Goal: Information Seeking & Learning: Learn about a topic

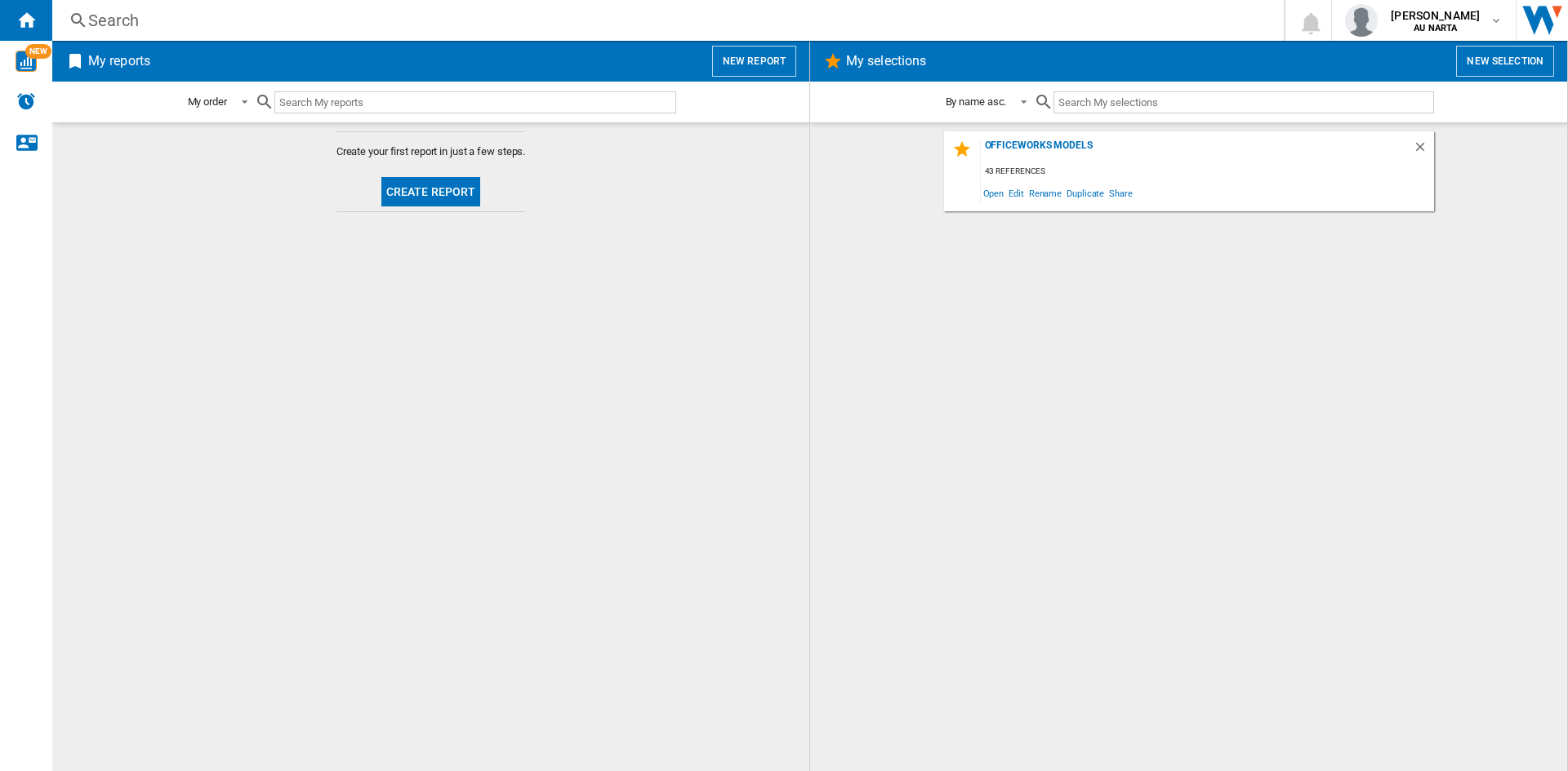
click at [436, 185] on button "Create report" at bounding box center [431, 191] width 99 height 29
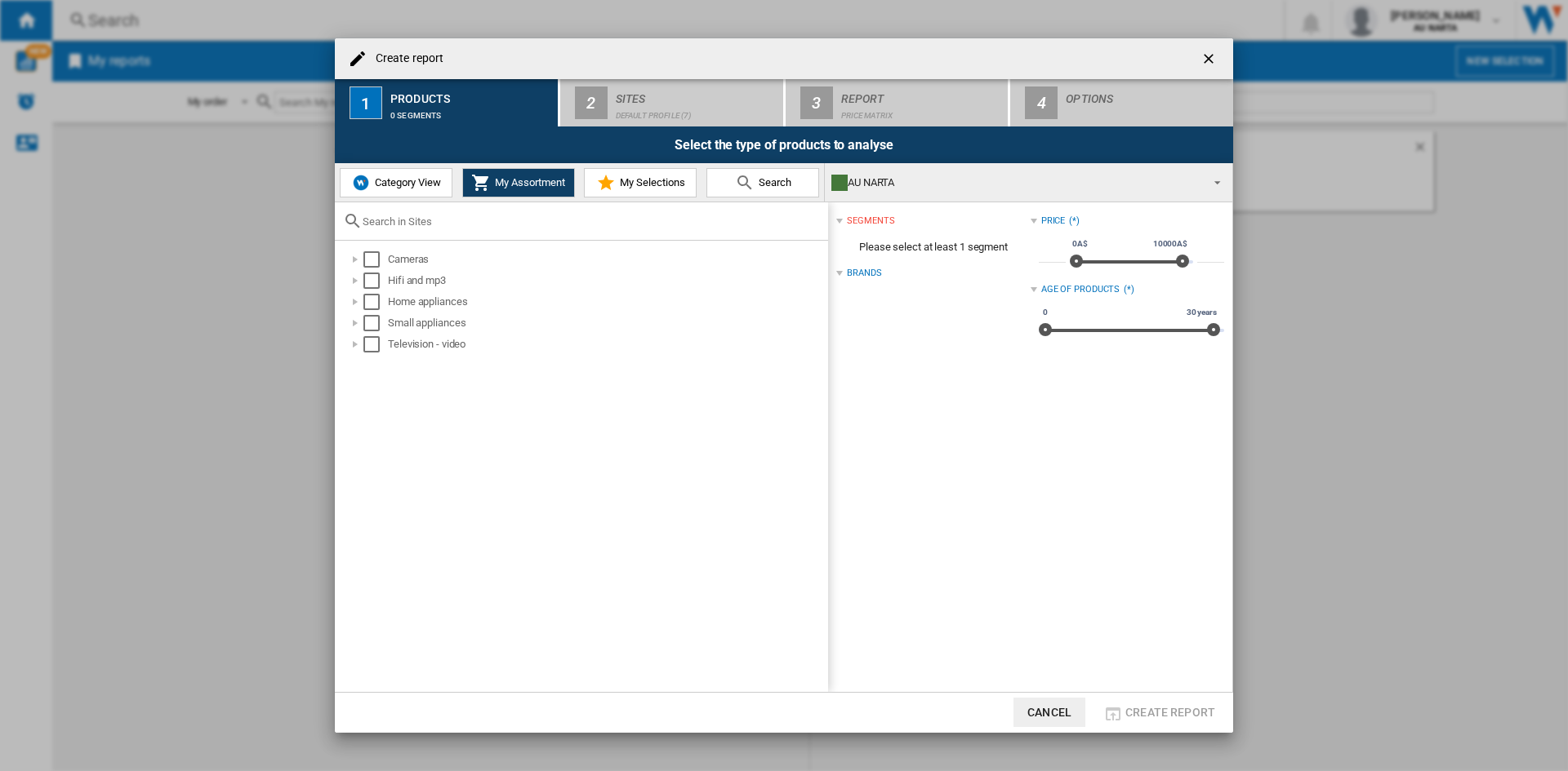
click at [747, 182] on md-icon at bounding box center [745, 183] width 20 height 20
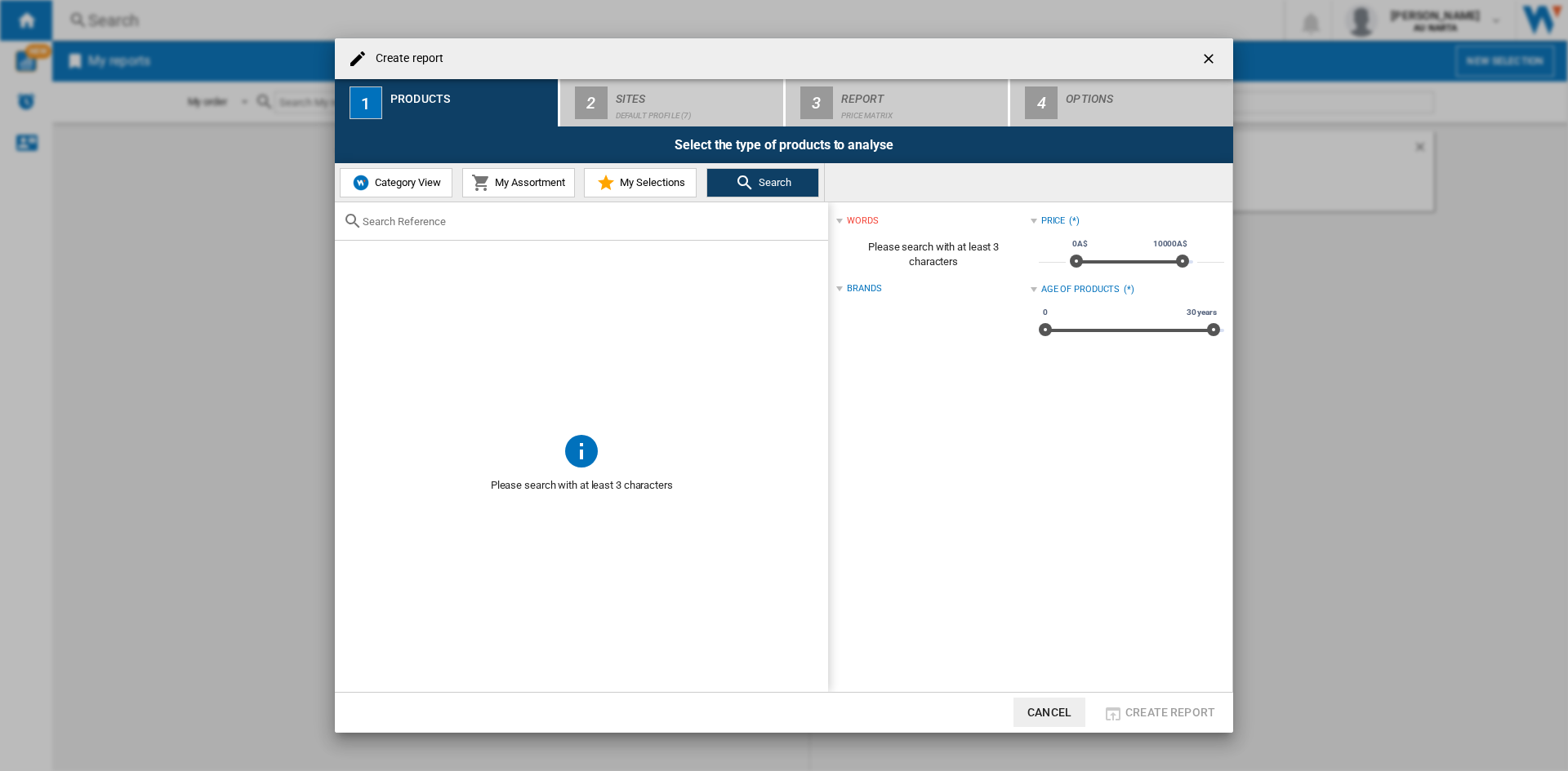
click at [521, 223] on input "text" at bounding box center [591, 222] width 457 height 12
paste input "BES990BSS"
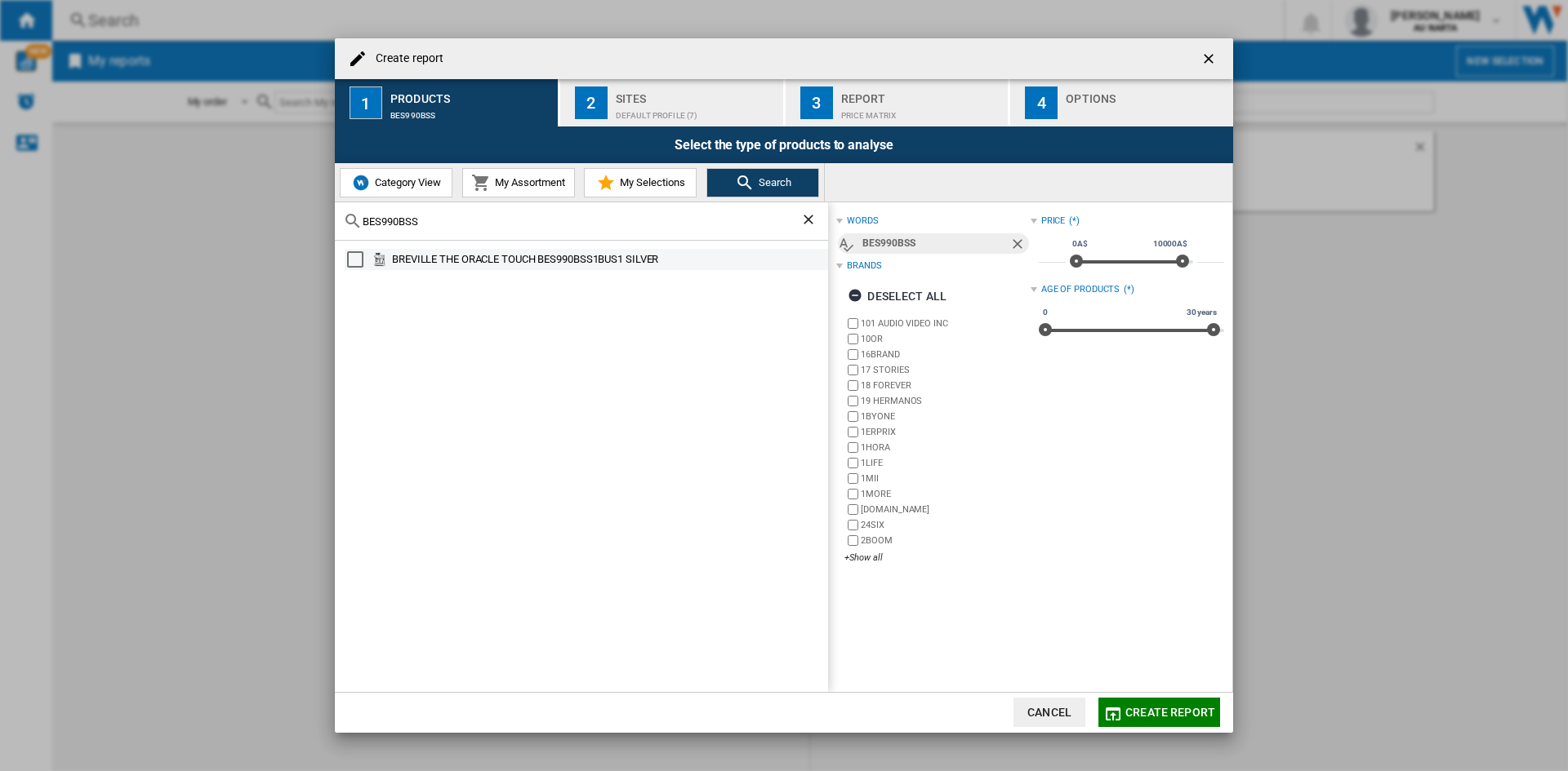
type input "BES990BSS"
click at [356, 258] on div "Select" at bounding box center [355, 259] width 16 height 16
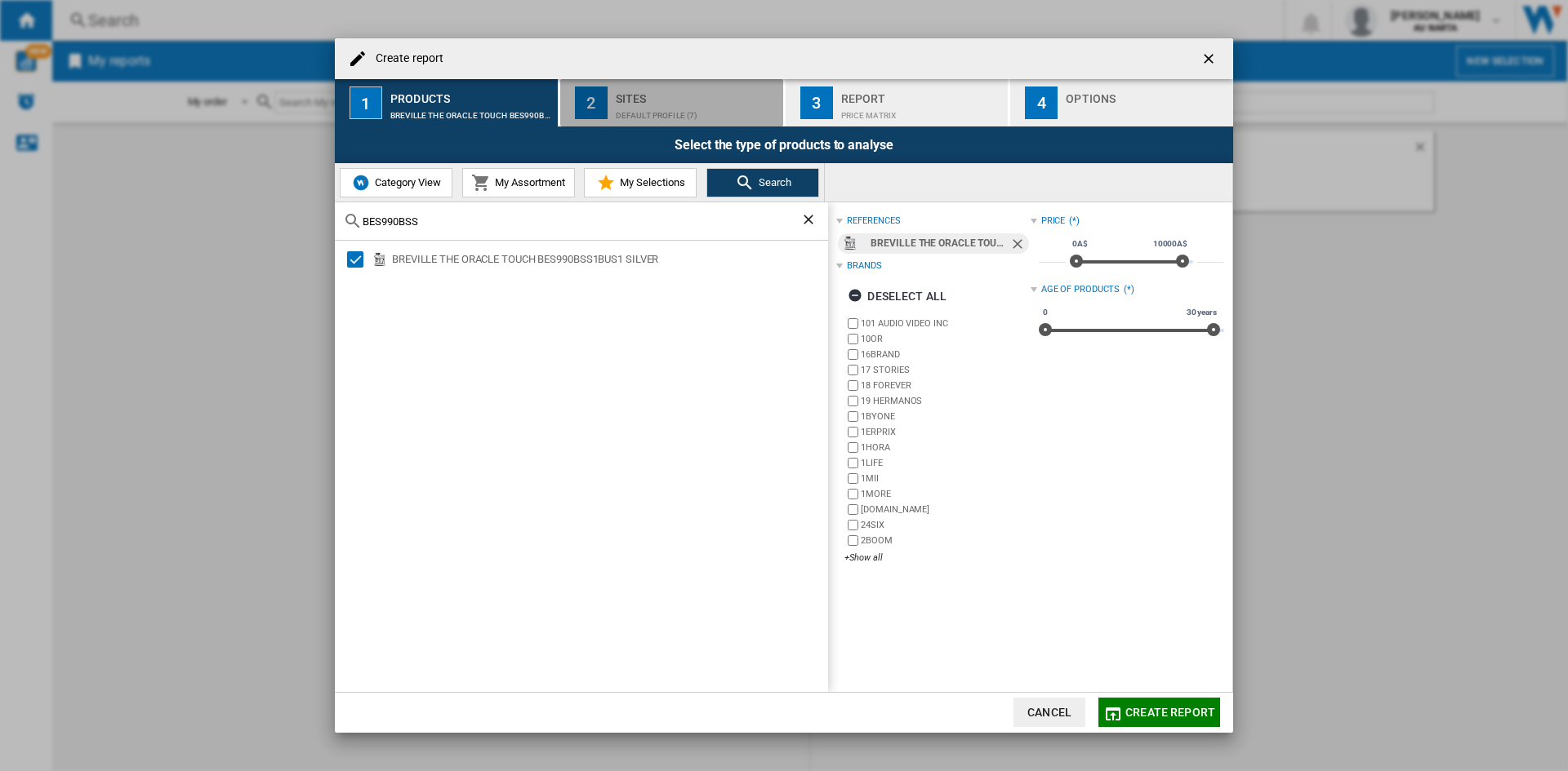
click at [654, 110] on div "Default profile (7)" at bounding box center [696, 111] width 161 height 17
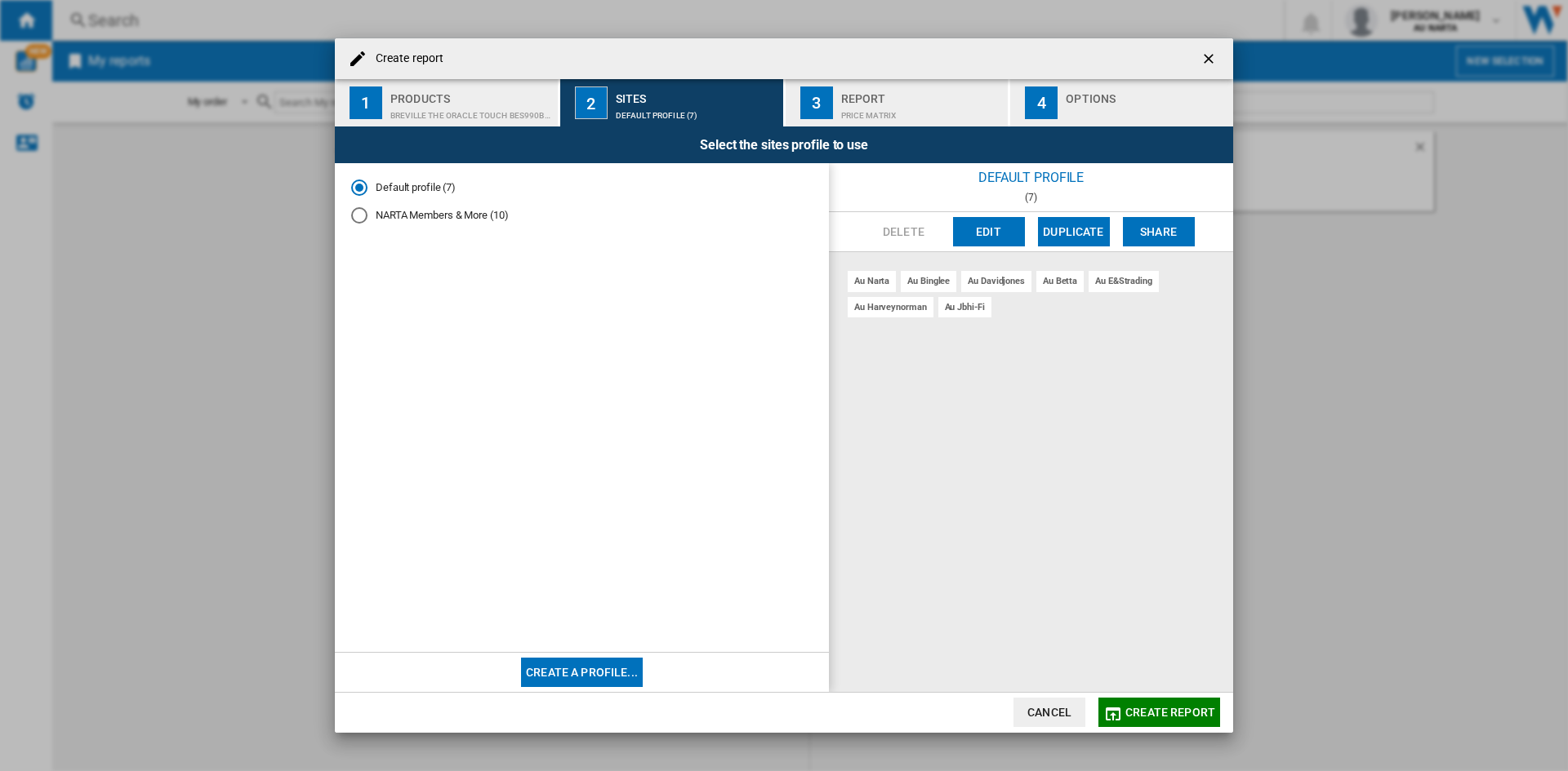
click at [368, 217] on md-radio-button "NARTA Members & More (10)" at bounding box center [582, 216] width 462 height 16
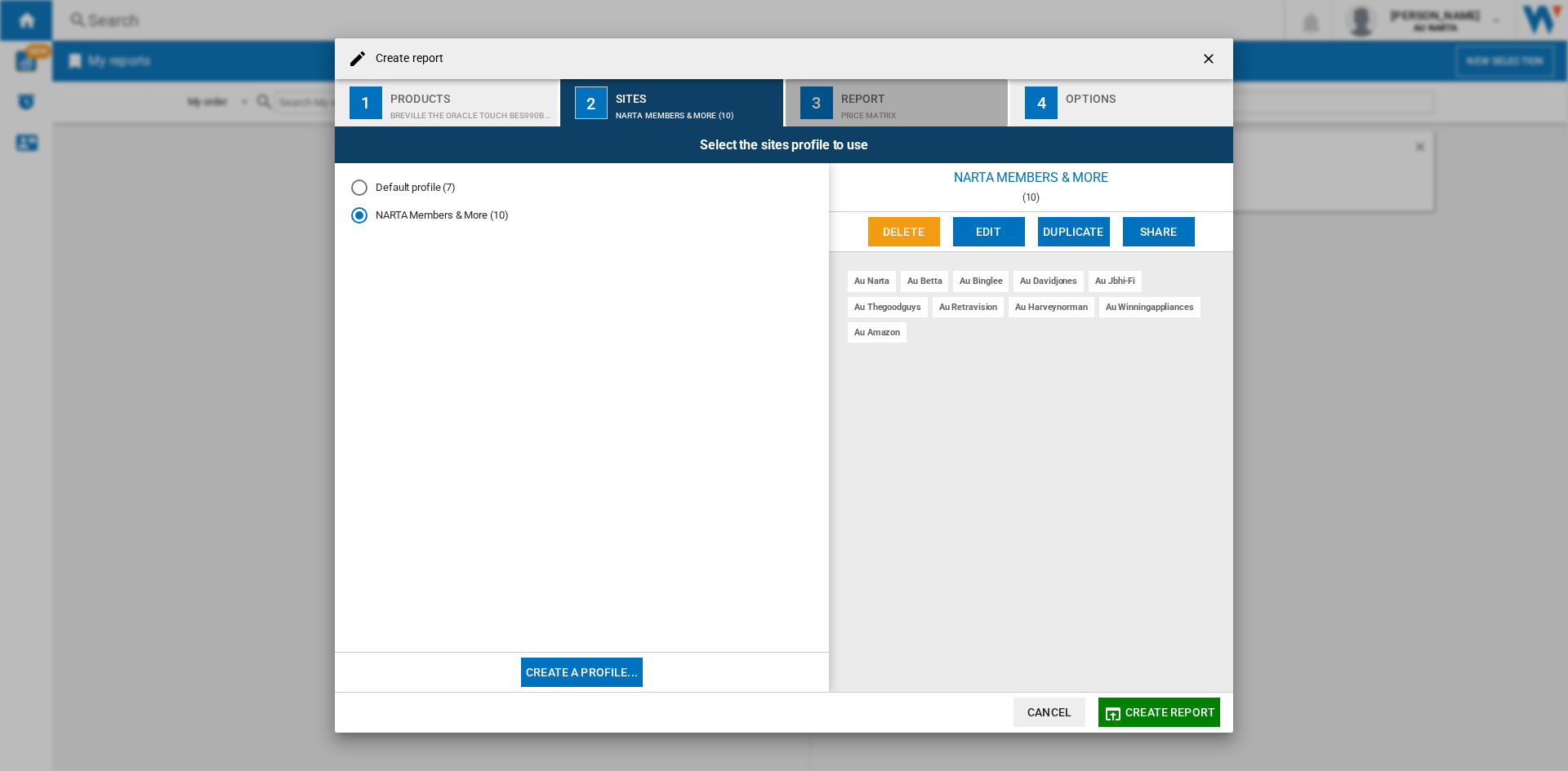
click at [848, 105] on div "Price Matrix" at bounding box center [922, 111] width 161 height 17
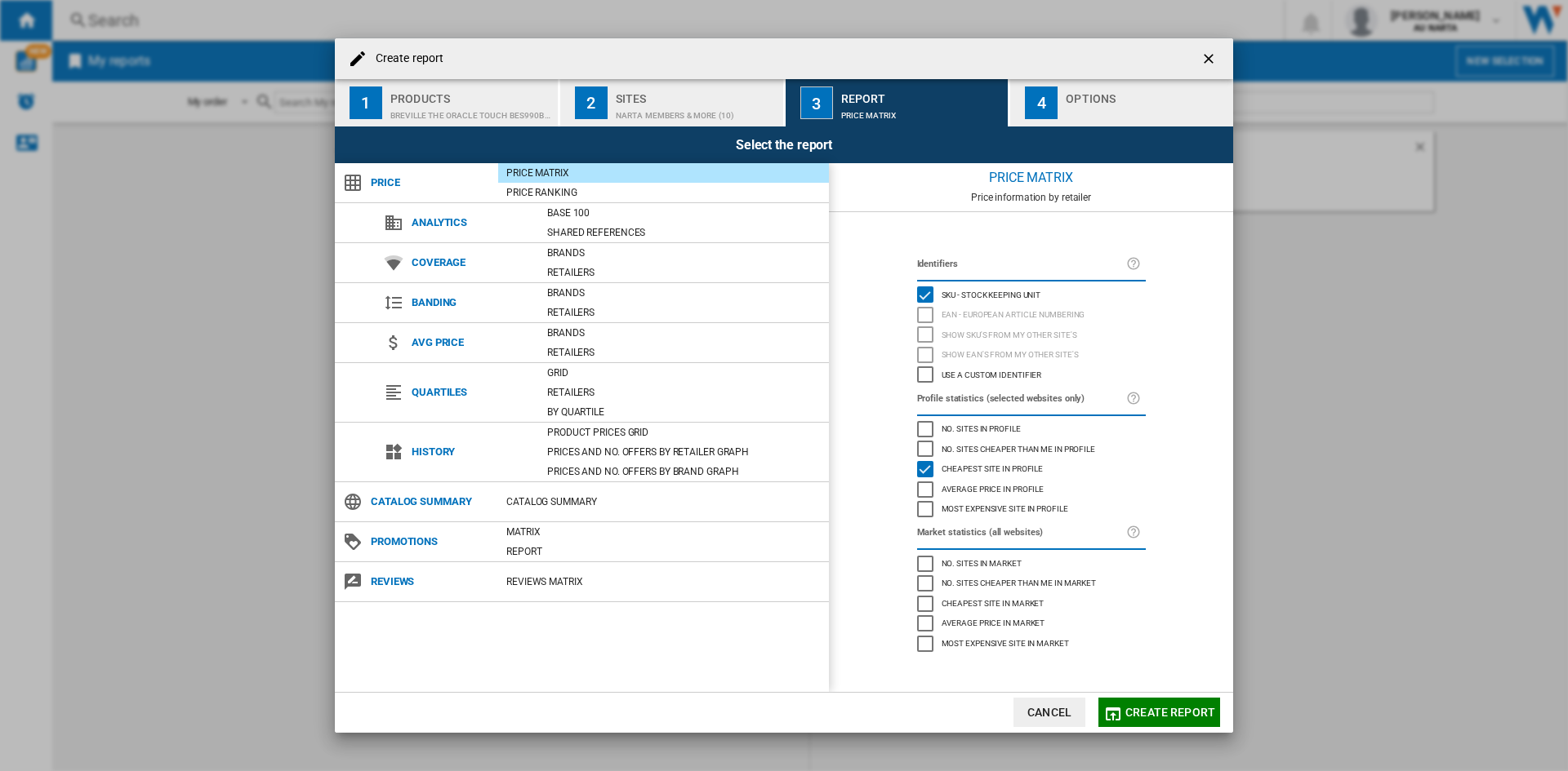
click at [444, 342] on span "Avg price" at bounding box center [470, 342] width 135 height 22
click at [1083, 101] on div "Options" at bounding box center [1146, 94] width 161 height 17
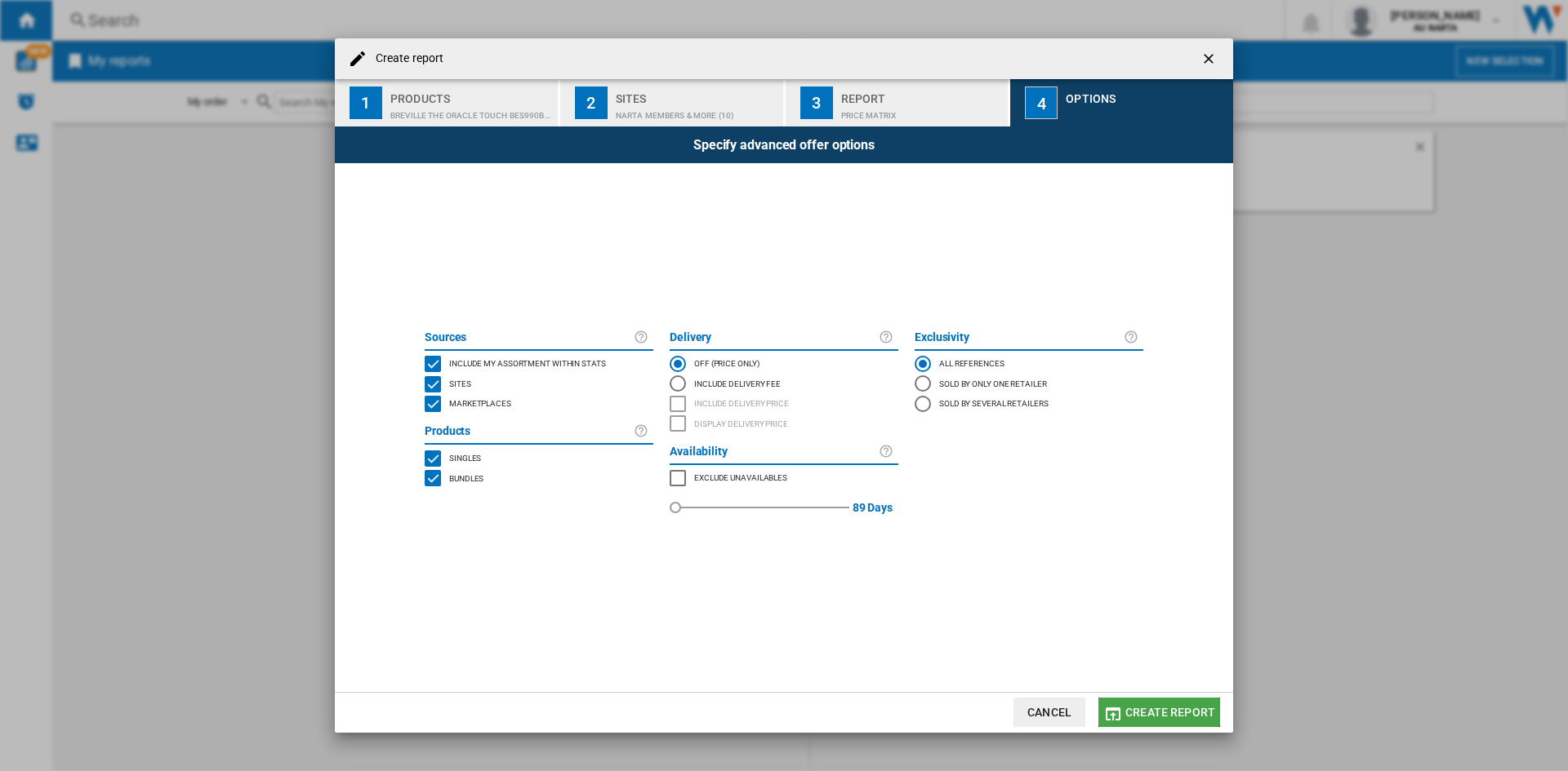
click at [1149, 709] on span "Create report" at bounding box center [1170, 712] width 90 height 13
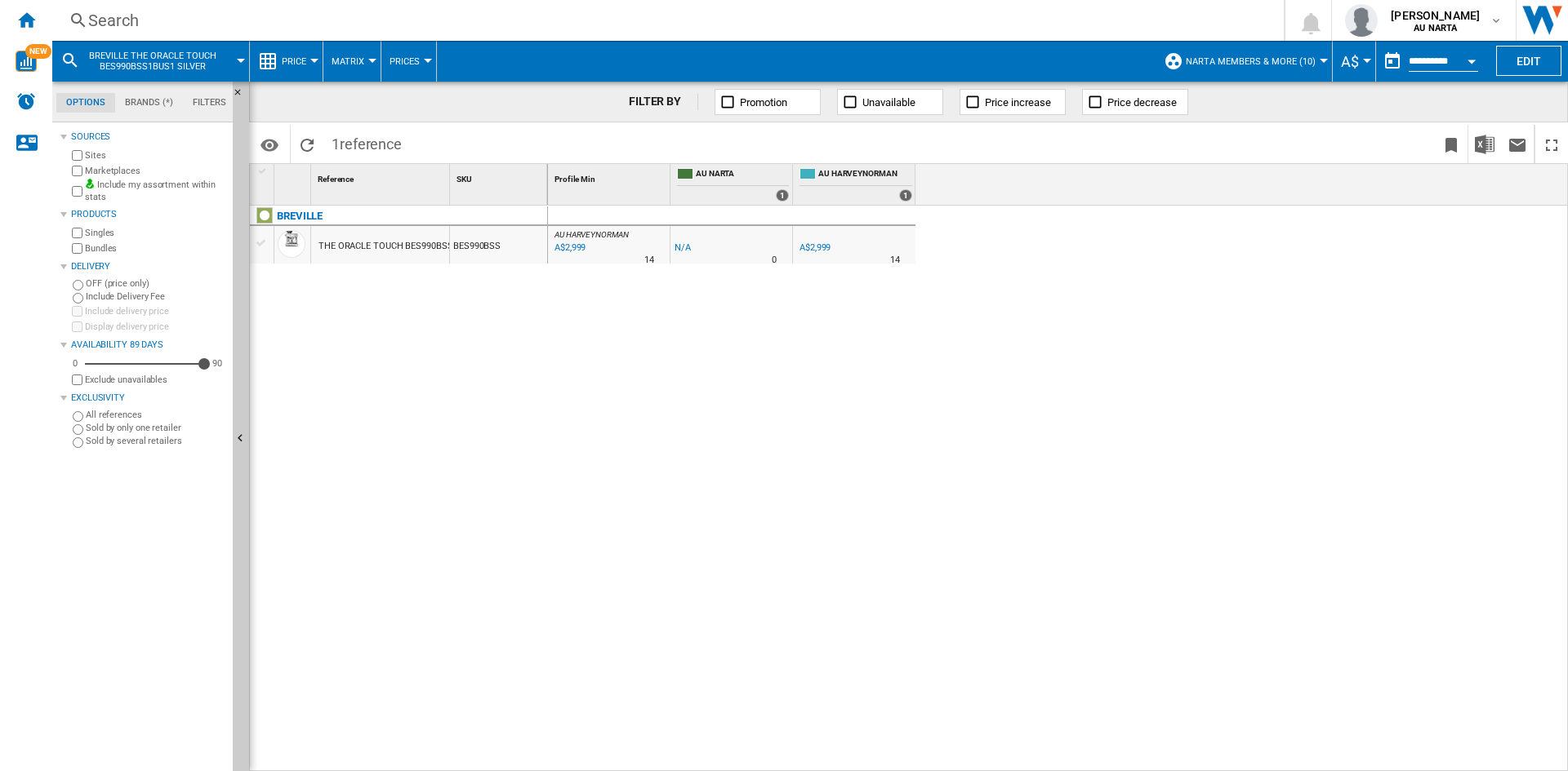
click at [355, 68] on button "Matrix" at bounding box center [351, 60] width 41 height 41
click at [360, 105] on span "Matrix" at bounding box center [354, 101] width 35 height 15
click at [362, 60] on span "Matrix" at bounding box center [348, 61] width 33 height 10
click at [400, 62] on md-backdrop at bounding box center [784, 386] width 1568 height 771
click at [408, 64] on span "Prices" at bounding box center [404, 61] width 30 height 10
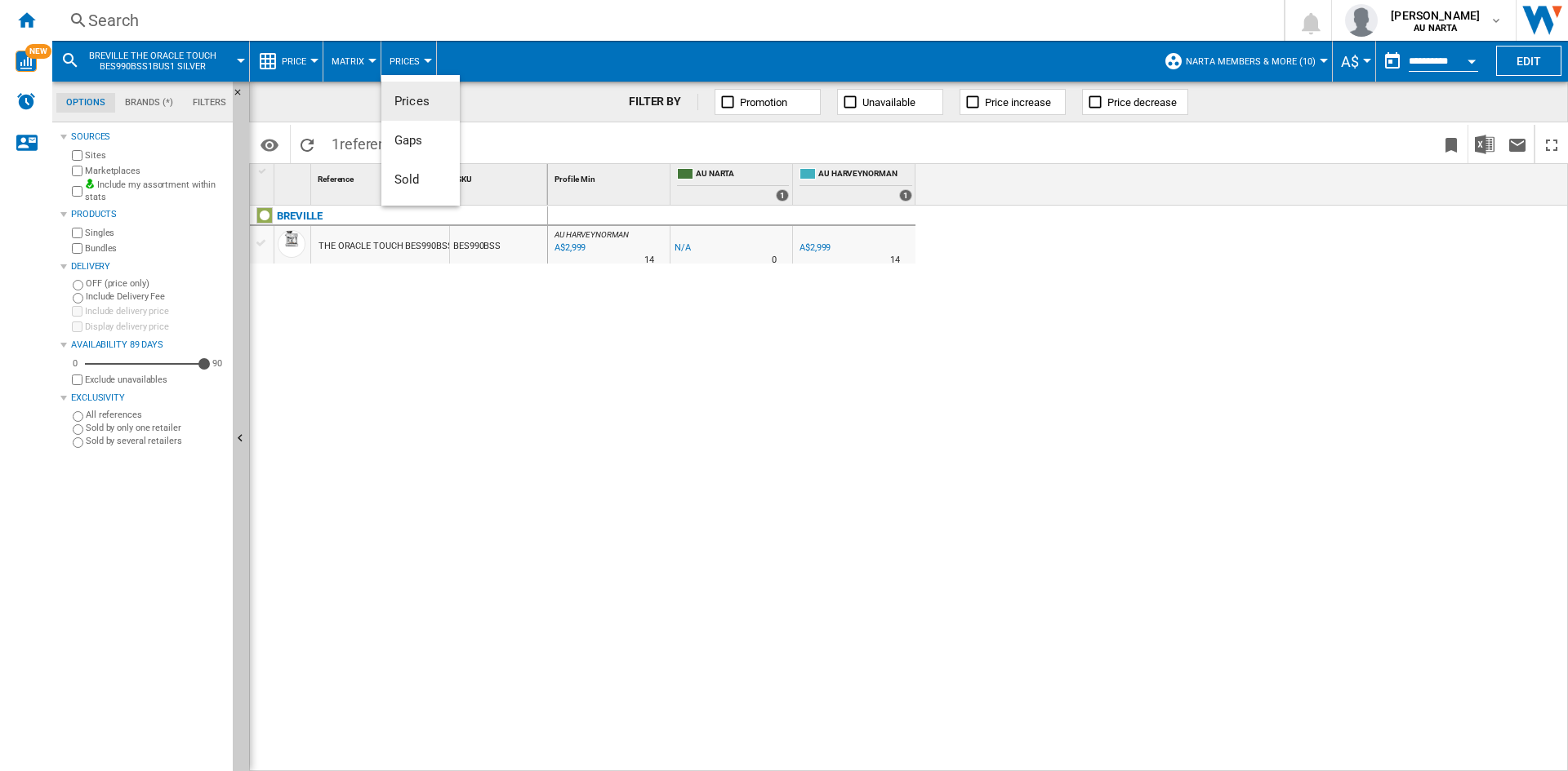
click at [313, 66] on md-backdrop at bounding box center [784, 386] width 1568 height 771
click at [303, 62] on span "Price" at bounding box center [293, 61] width 24 height 10
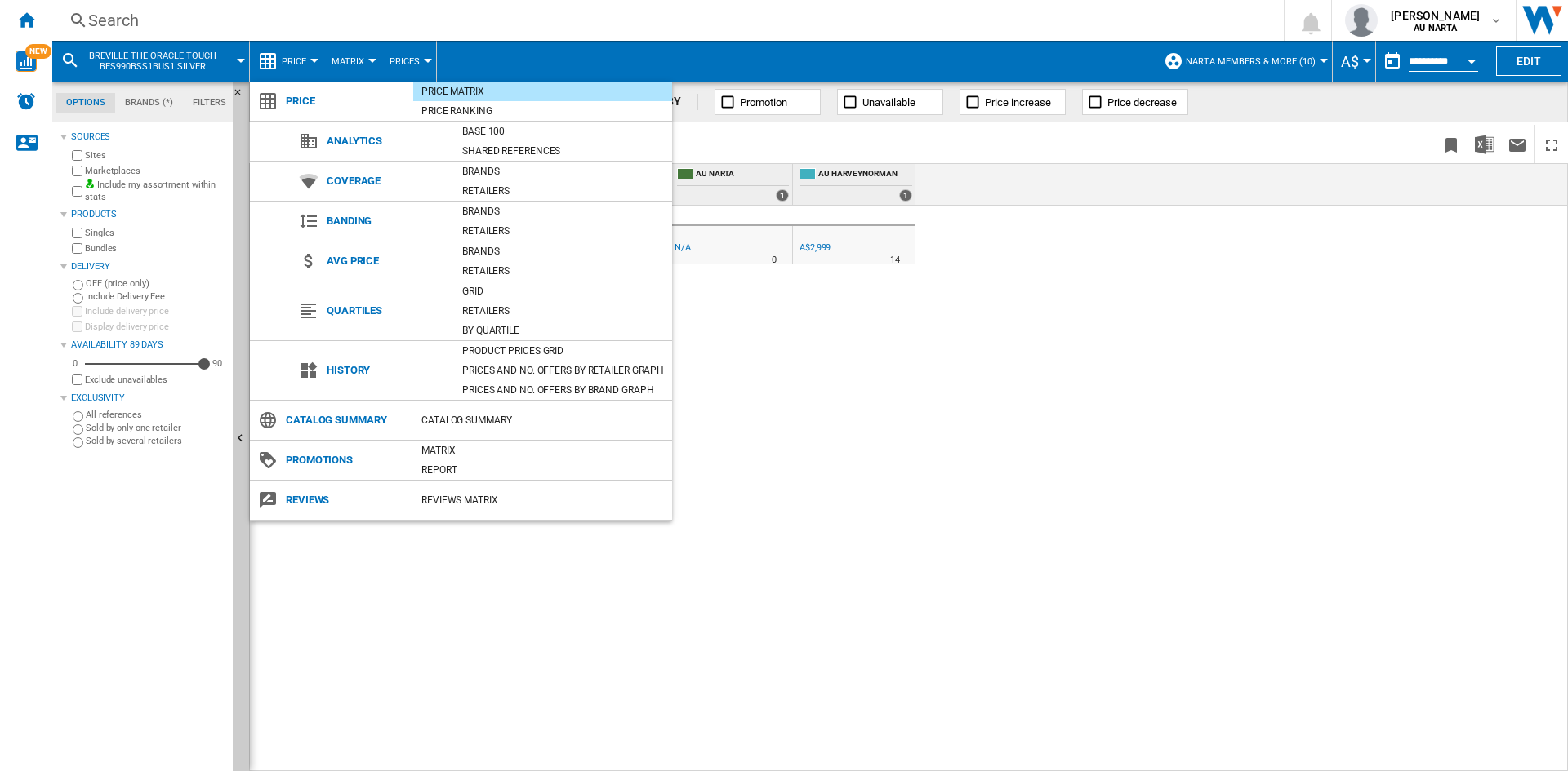
click at [353, 142] on span "Analytics" at bounding box center [386, 141] width 135 height 22
click at [520, 132] on div "Base 100" at bounding box center [563, 131] width 218 height 16
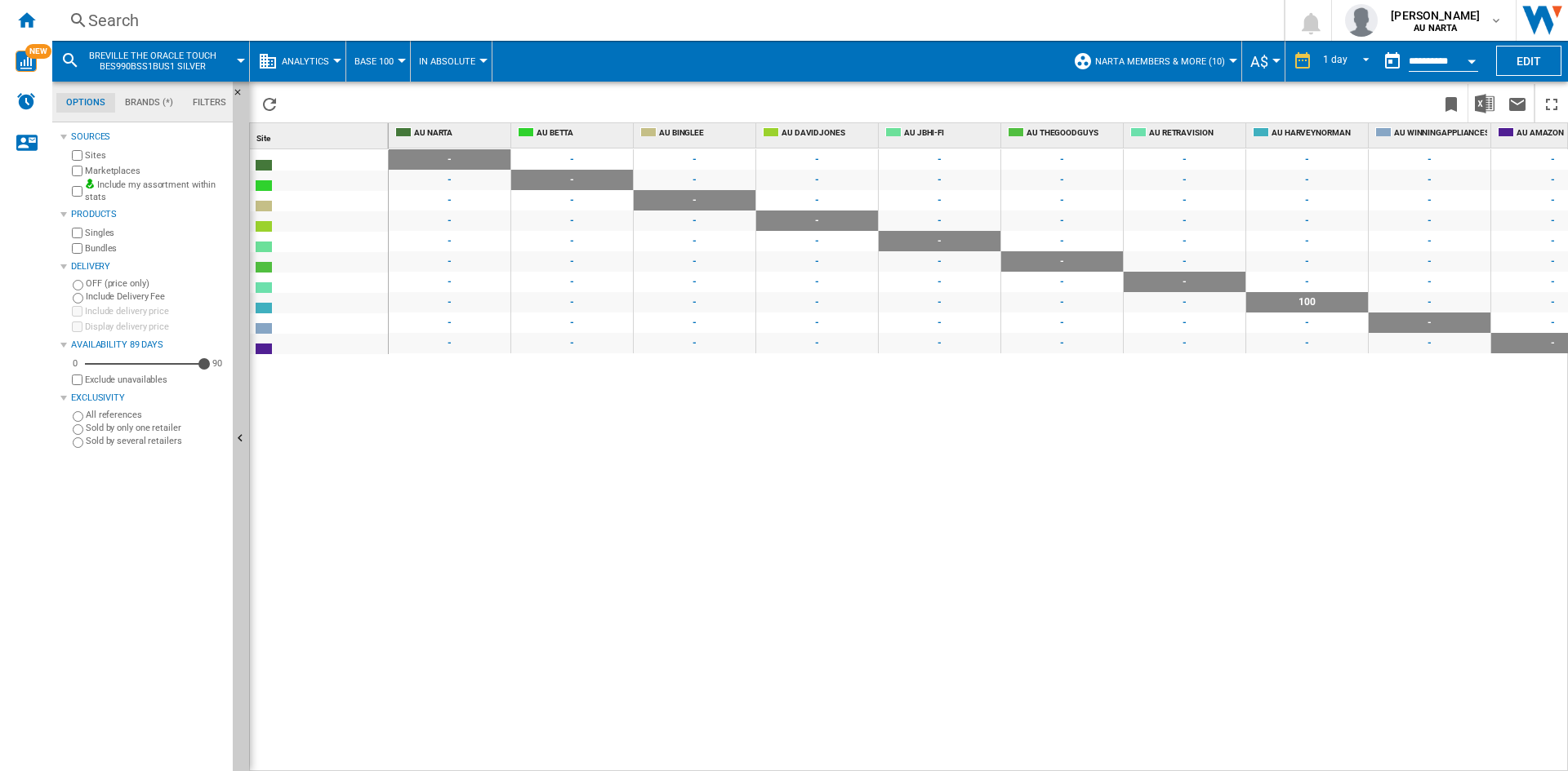
click at [325, 61] on span "Analytics" at bounding box center [305, 61] width 47 height 10
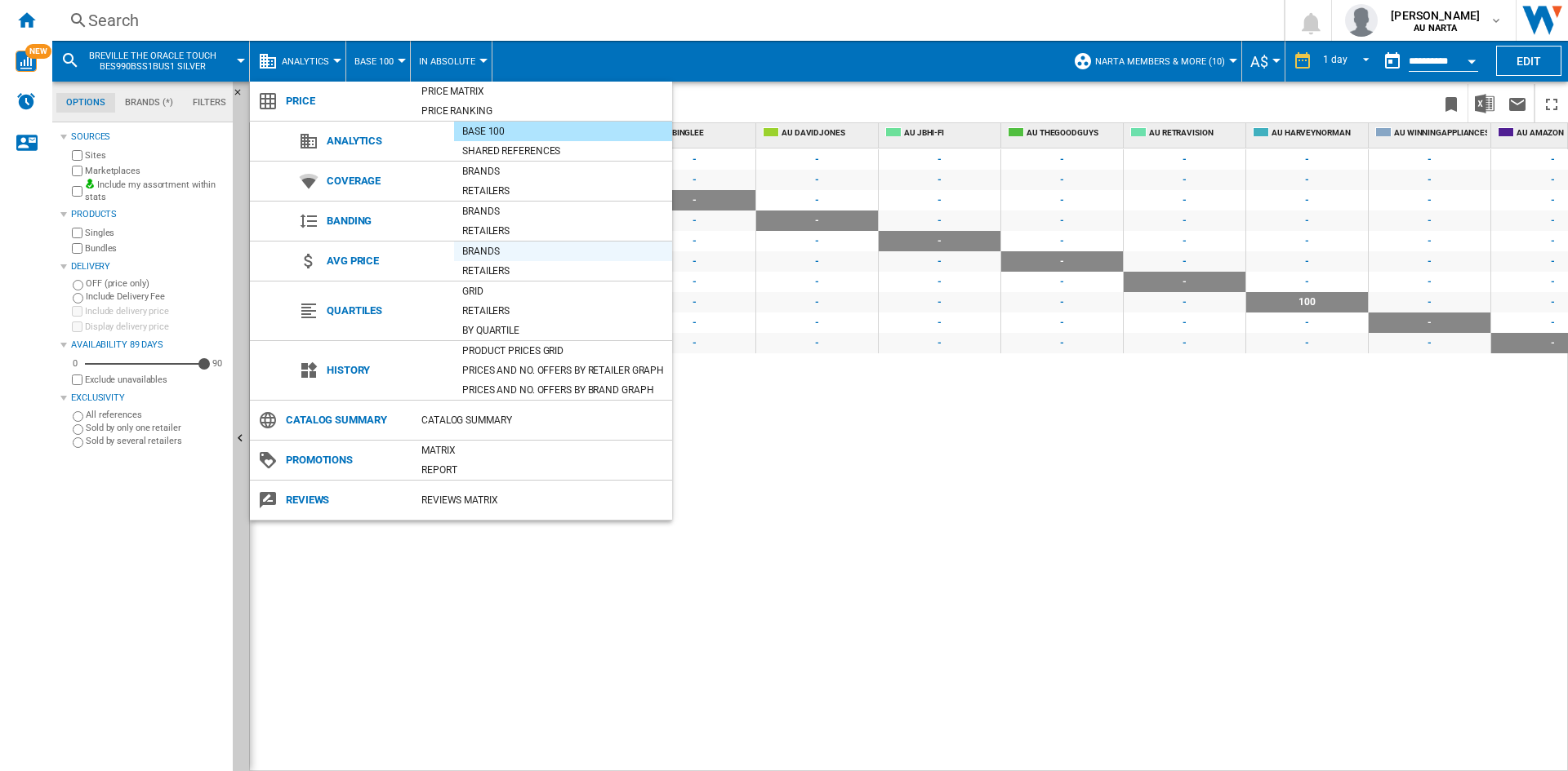
click at [481, 254] on div "Brands" at bounding box center [563, 251] width 218 height 16
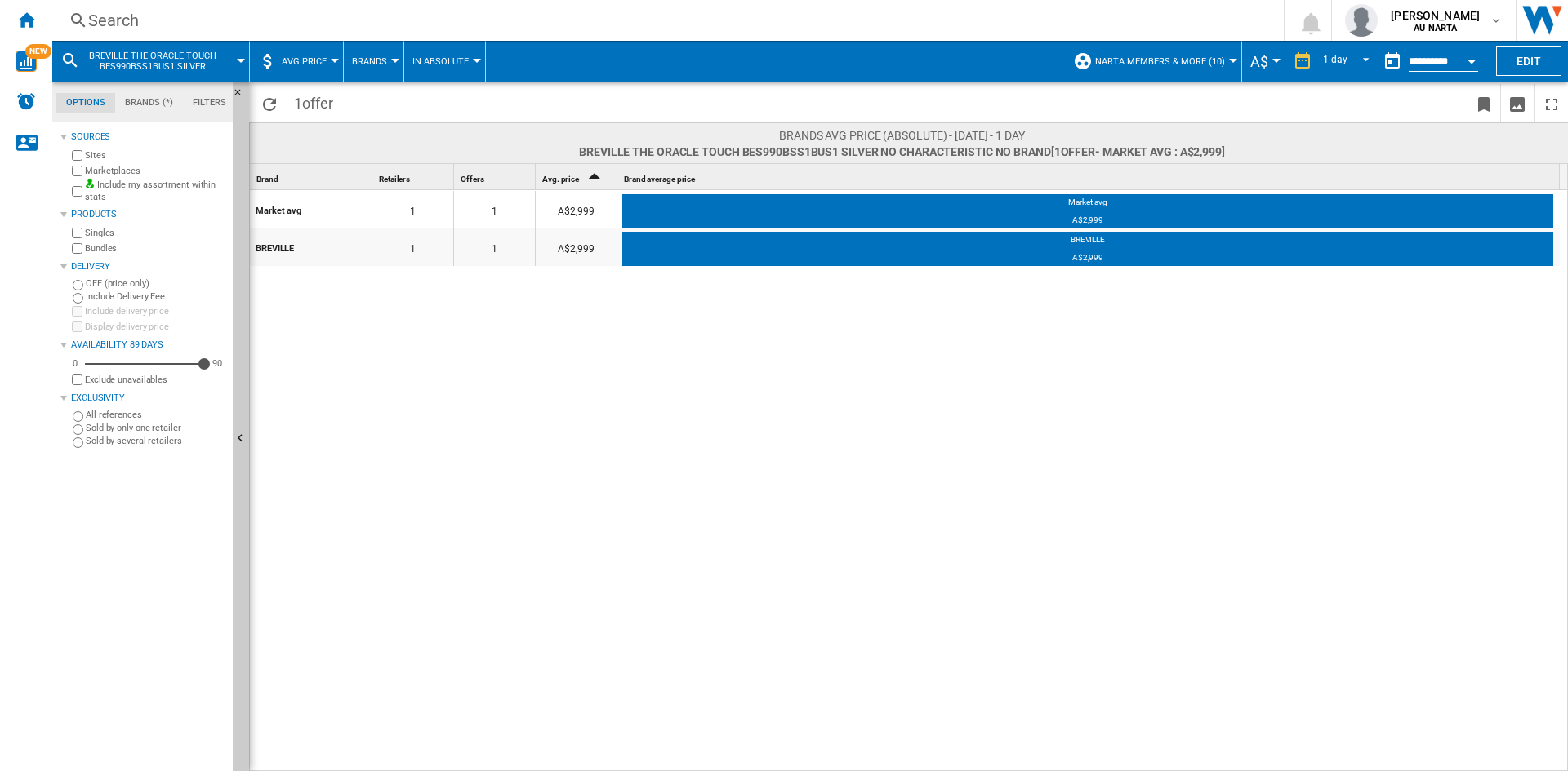
click at [375, 66] on span "Brands" at bounding box center [369, 61] width 35 height 10
click at [326, 53] on md-backdrop at bounding box center [784, 386] width 1568 height 771
click at [329, 65] on button "AVG Price" at bounding box center [308, 60] width 54 height 41
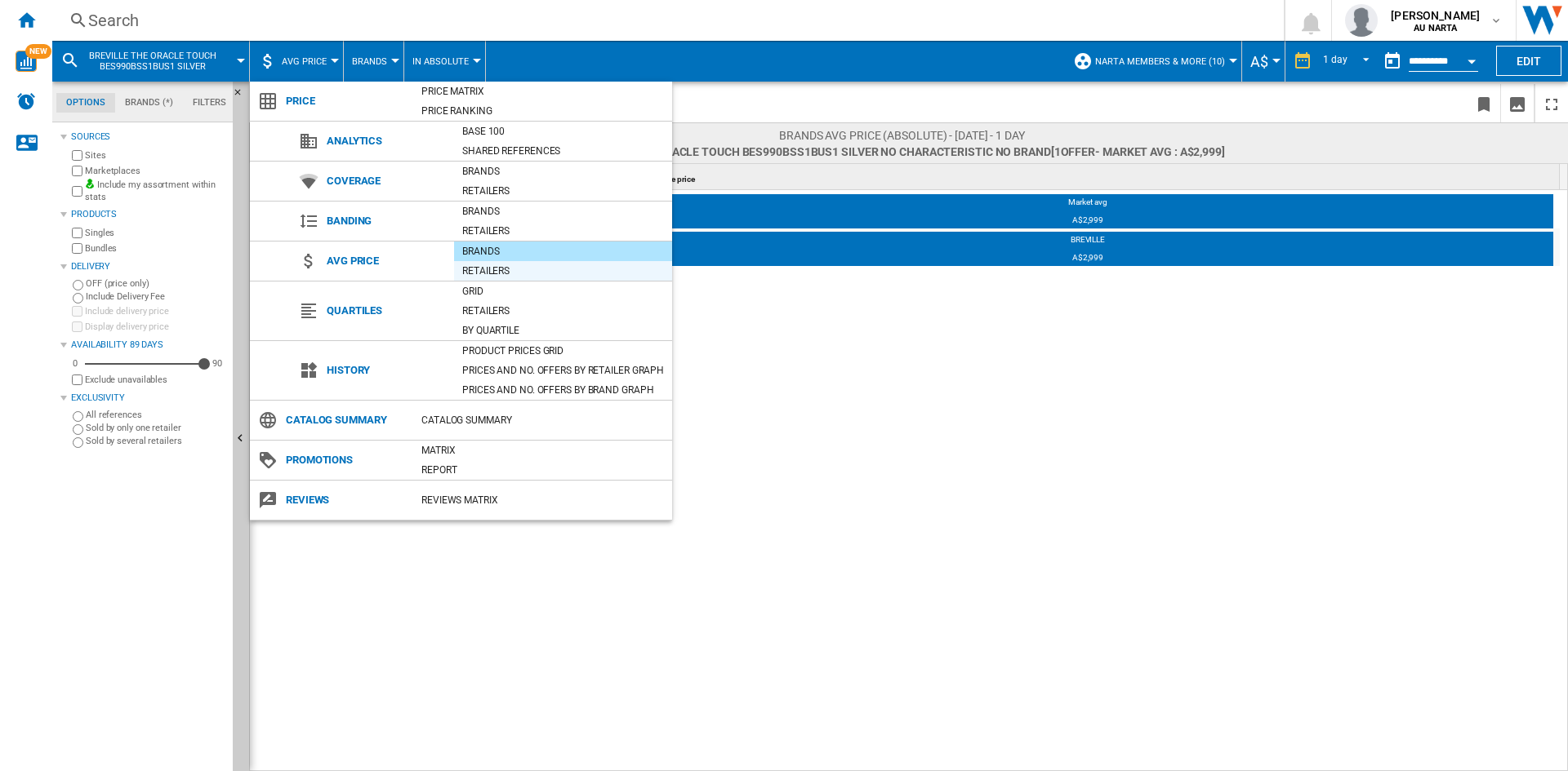
click at [495, 267] on div "Retailers" at bounding box center [563, 271] width 218 height 16
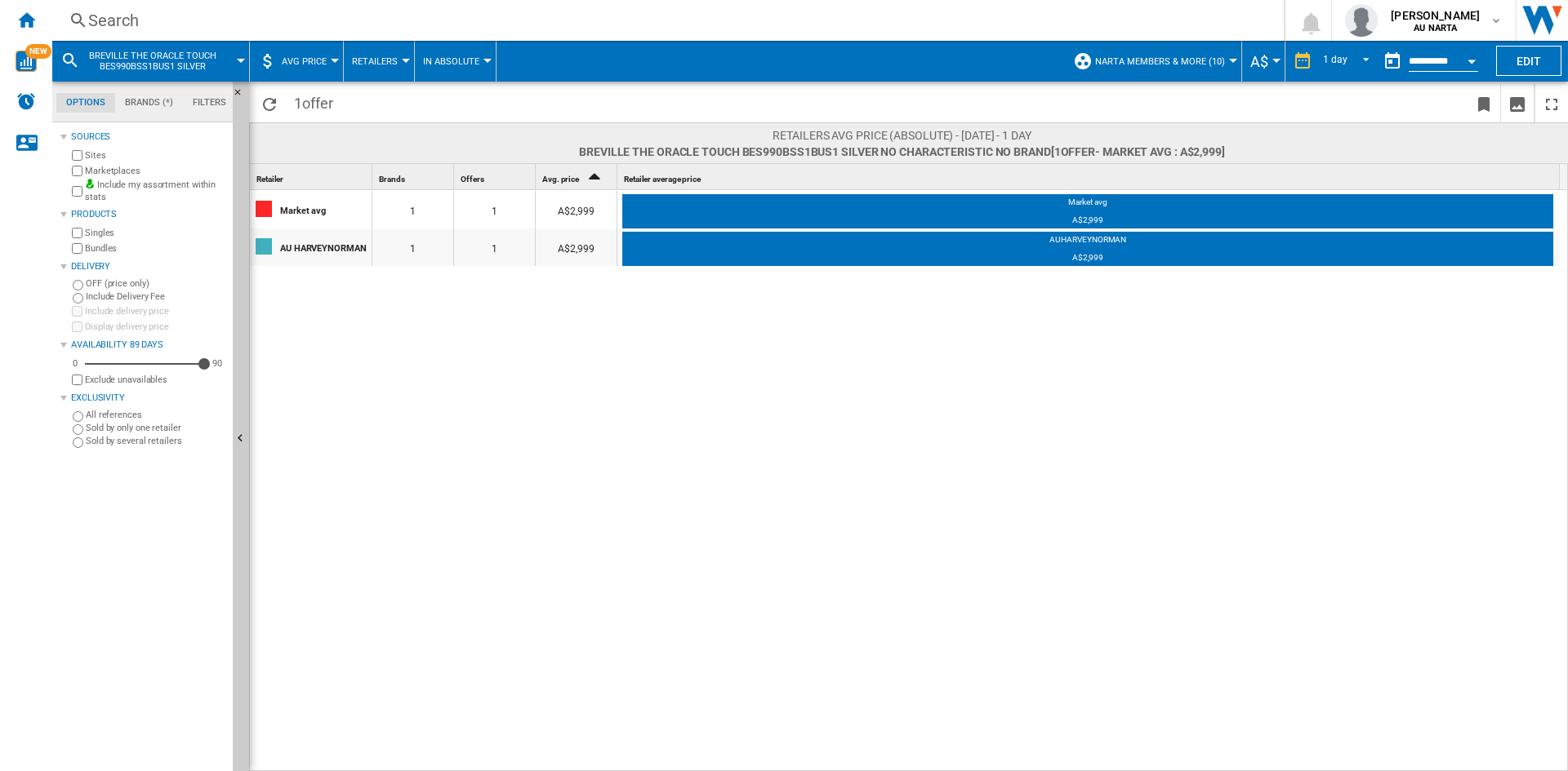
click at [146, 102] on md-tab-item "Brands (*)" at bounding box center [148, 103] width 68 height 20
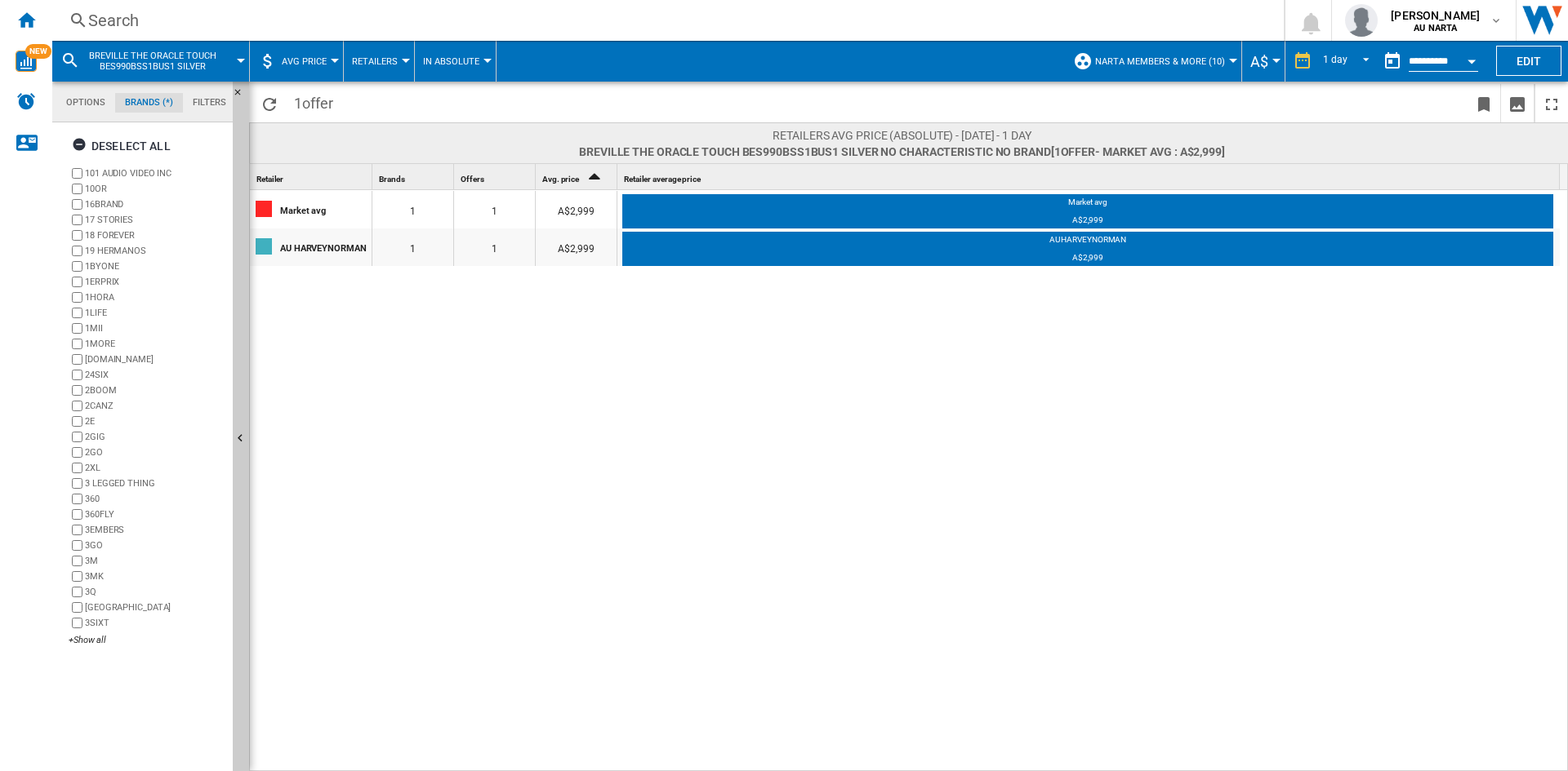
click at [303, 64] on span "AVG Price" at bounding box center [304, 61] width 45 height 10
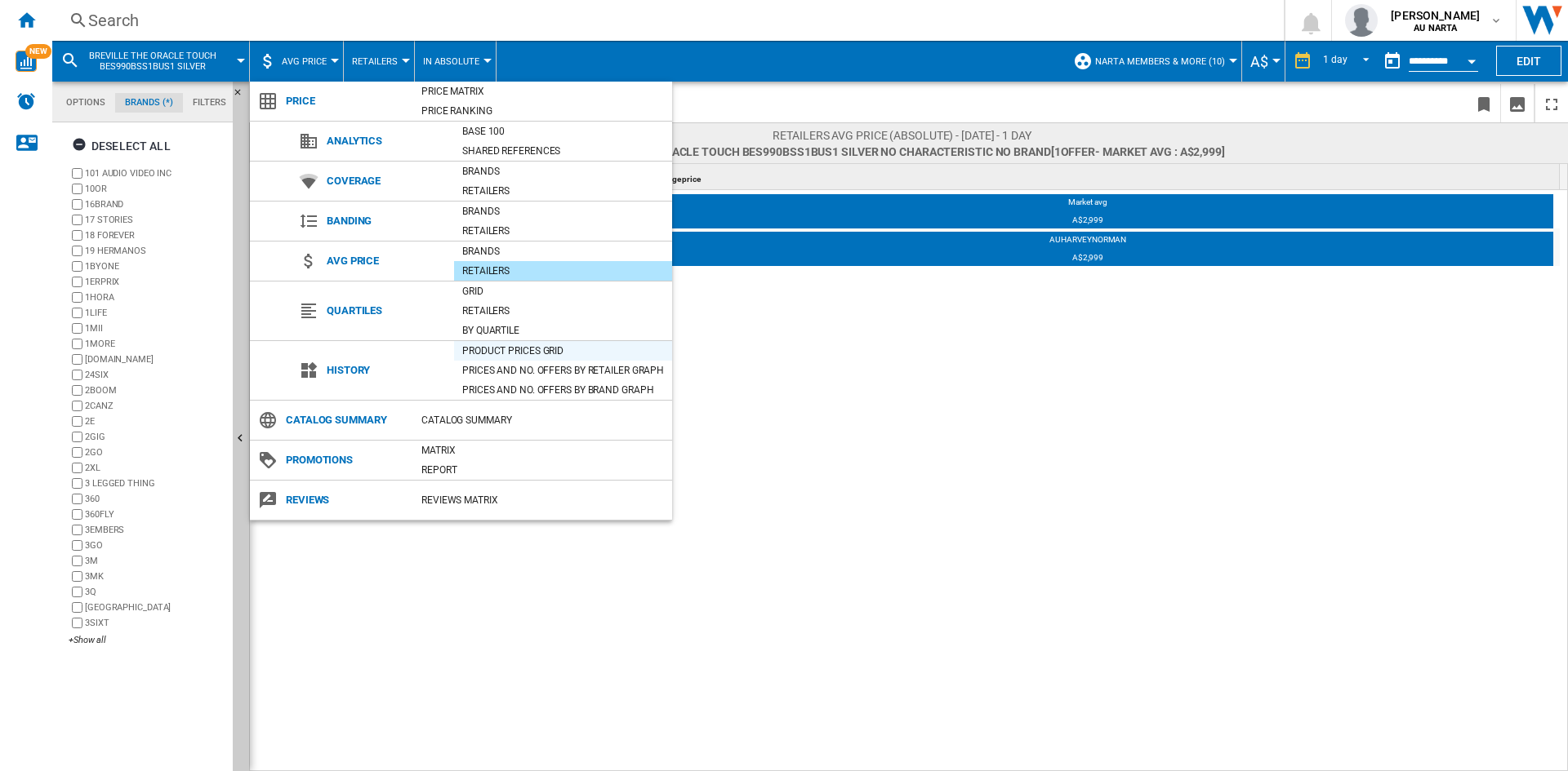
click at [506, 354] on div "Product prices grid" at bounding box center [563, 350] width 218 height 16
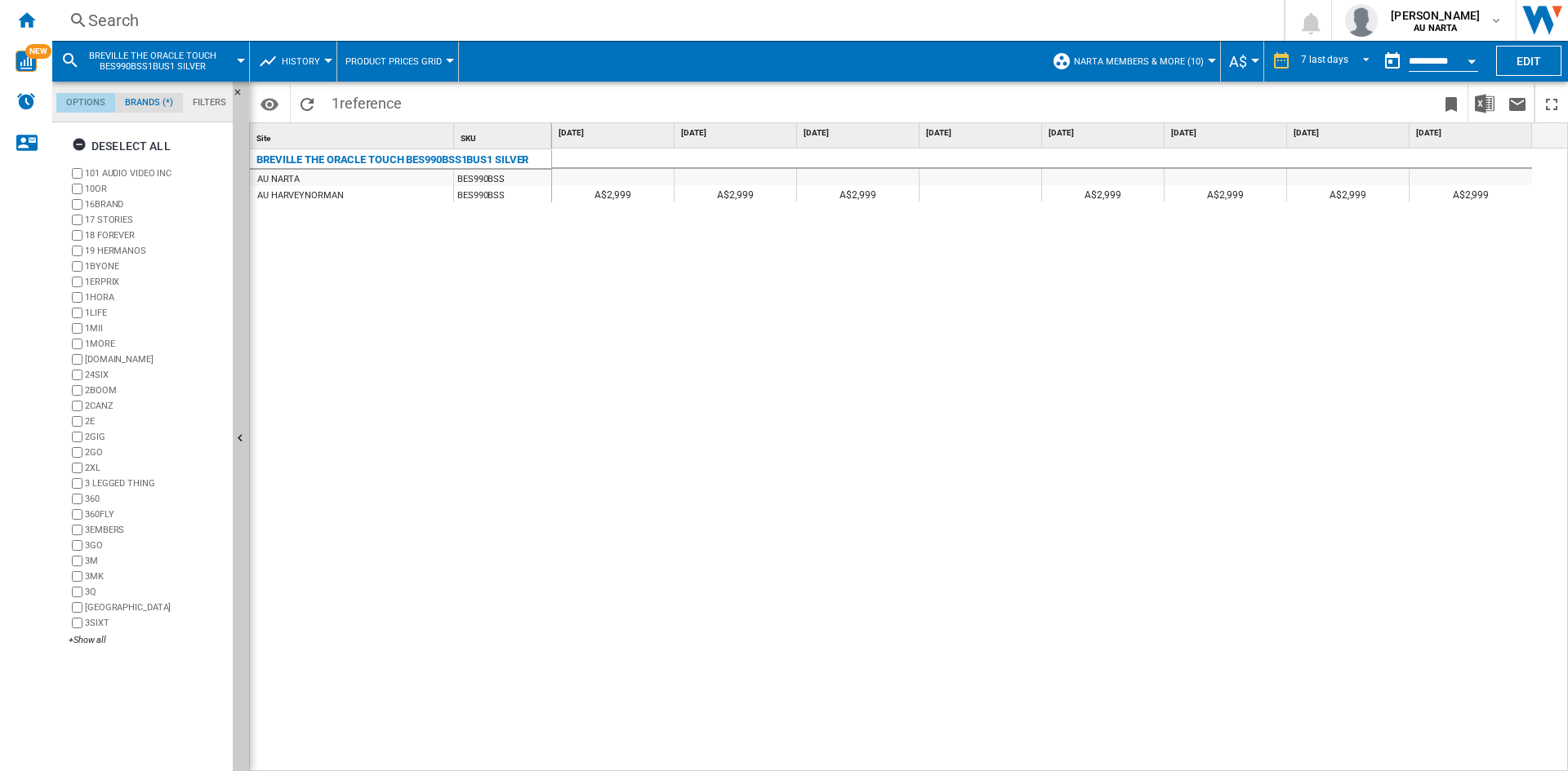
click at [91, 106] on md-tab-item "Options" at bounding box center [85, 103] width 59 height 20
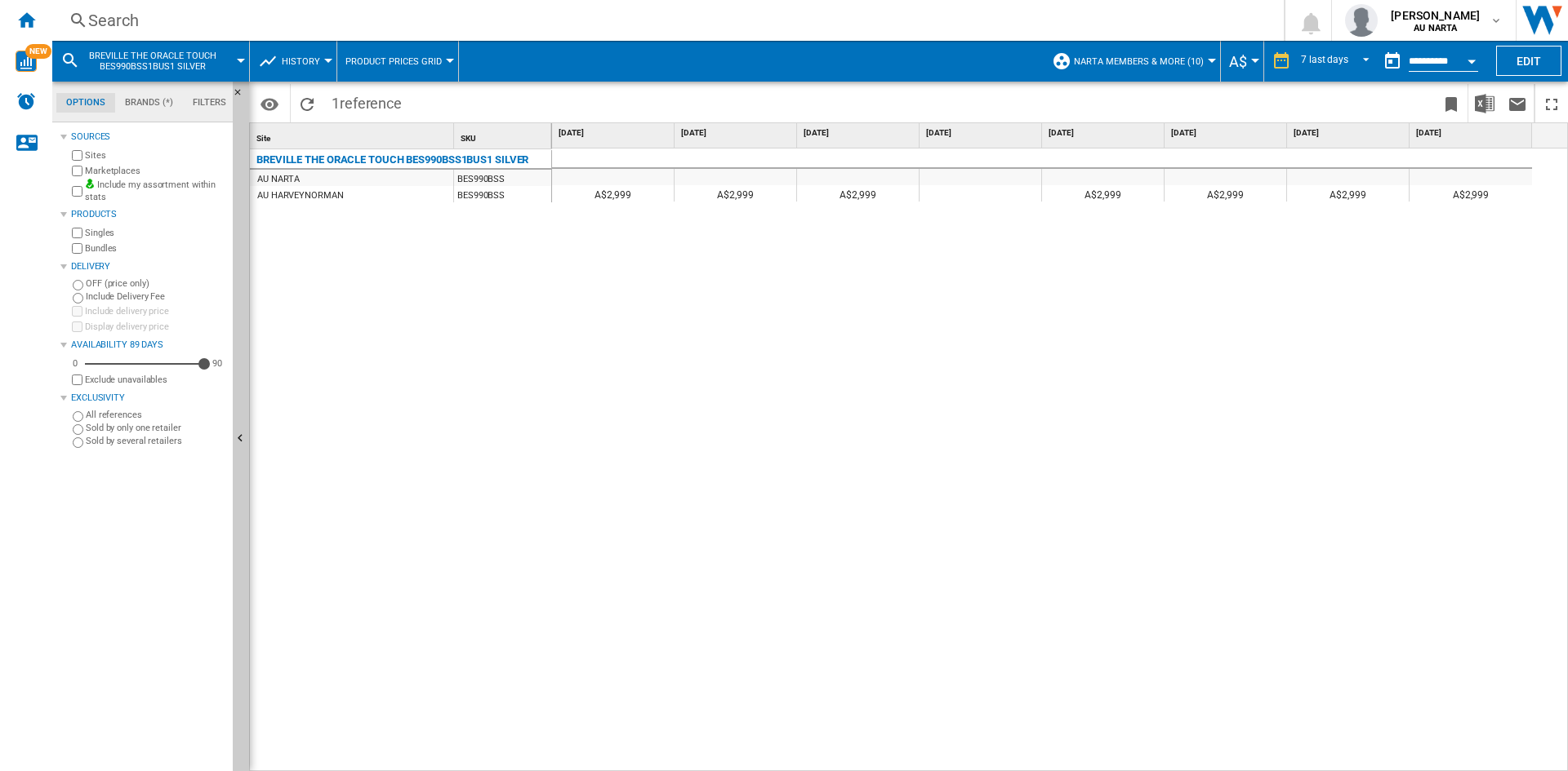
click at [236, 60] on div "BREVILLE THE ORACLE TOUCH BES990BSS1BUS1 SILVER" at bounding box center [150, 60] width 180 height 41
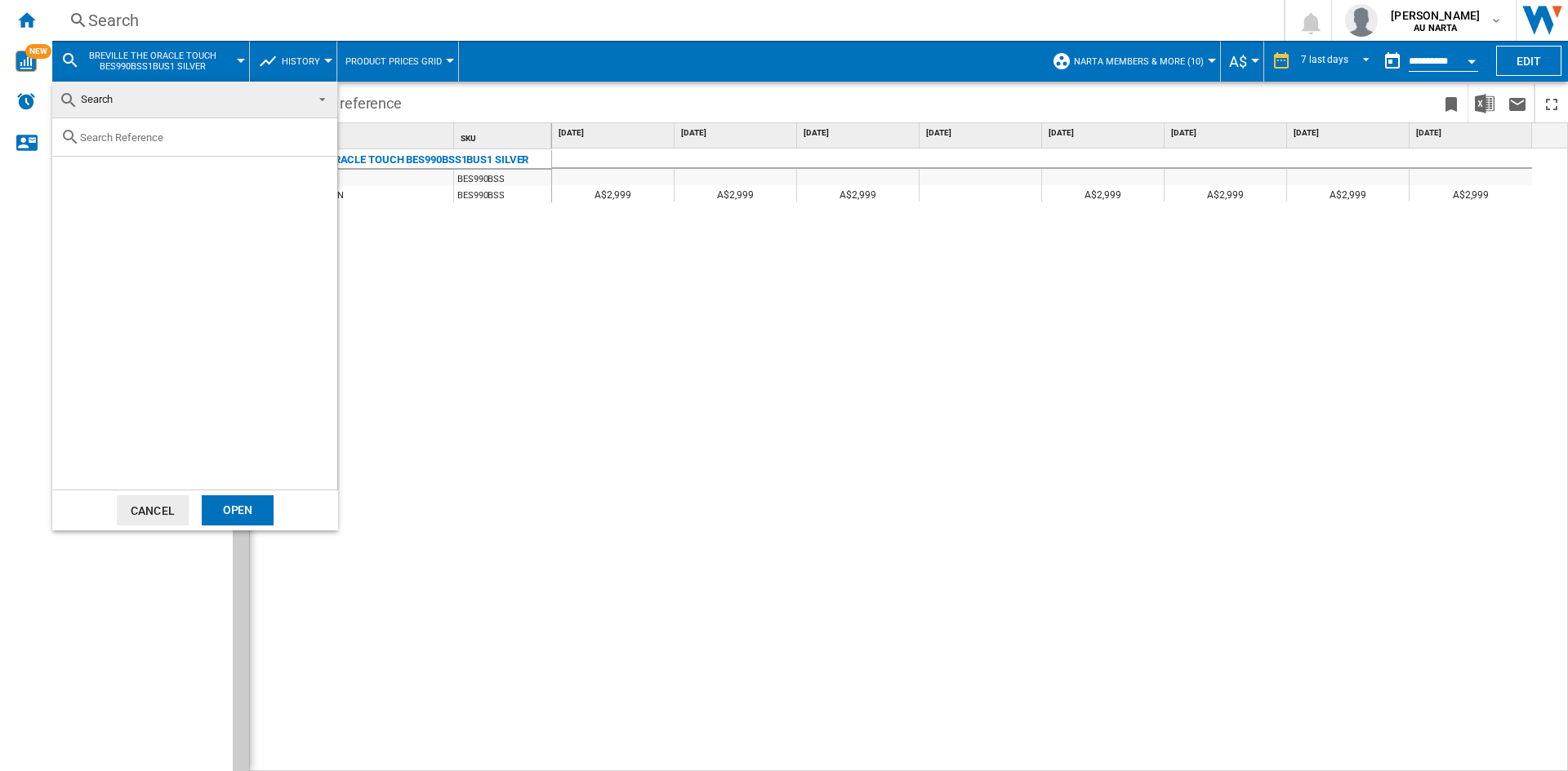
click at [426, 272] on md-backdrop at bounding box center [784, 386] width 1568 height 771
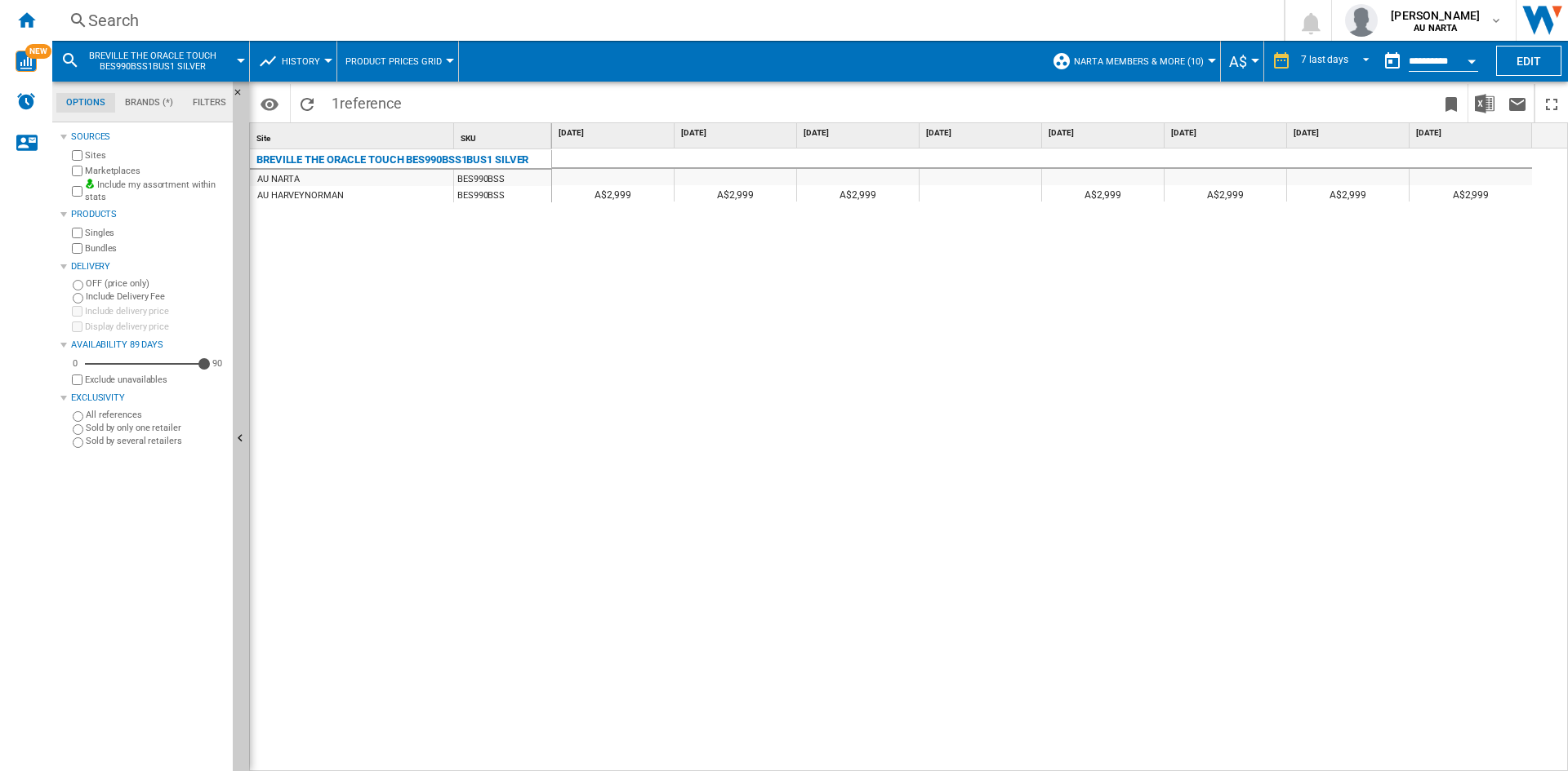
click at [419, 56] on span "Product prices grid" at bounding box center [394, 61] width 97 height 10
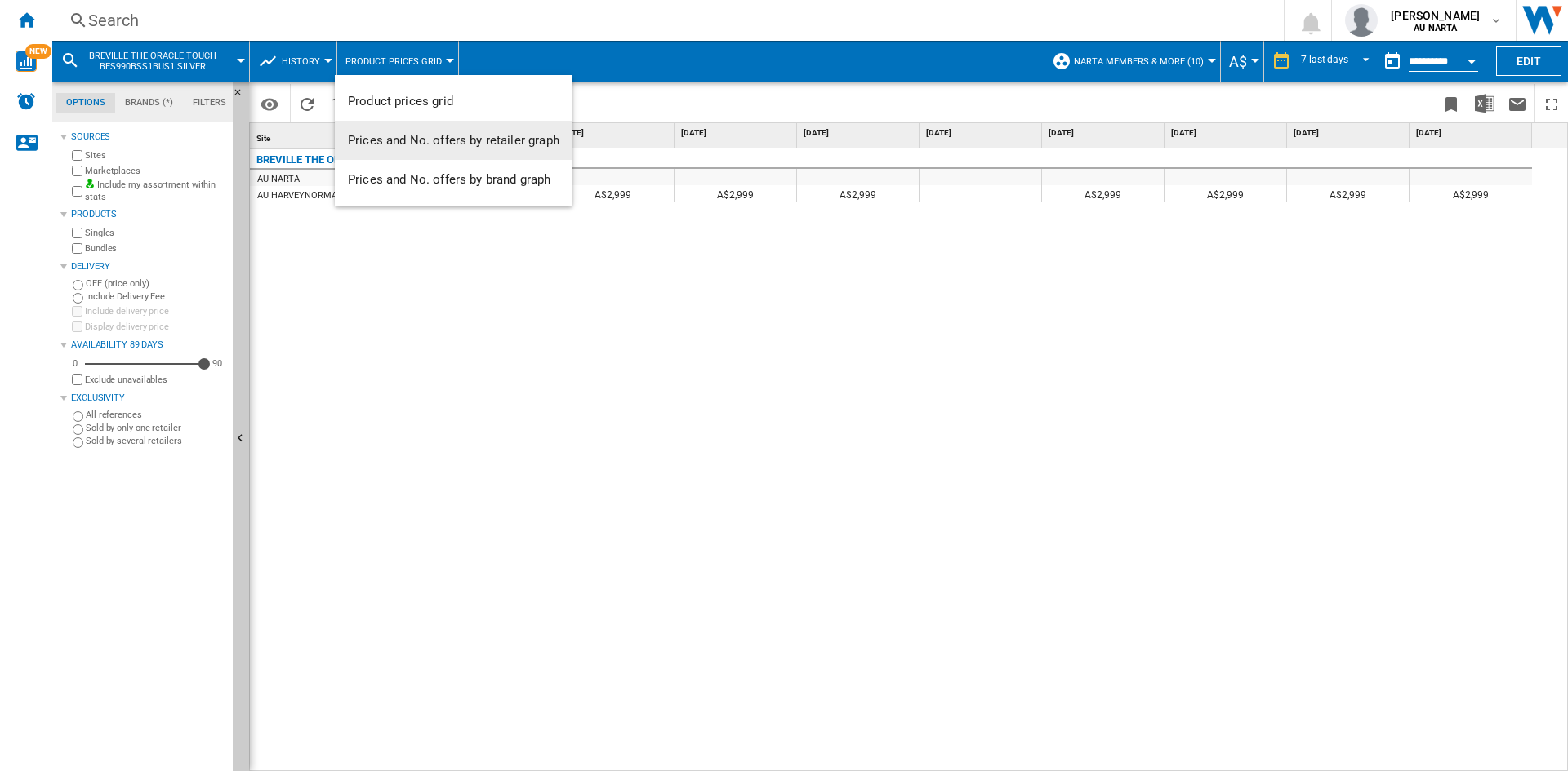
click at [765, 357] on md-backdrop at bounding box center [784, 386] width 1568 height 771
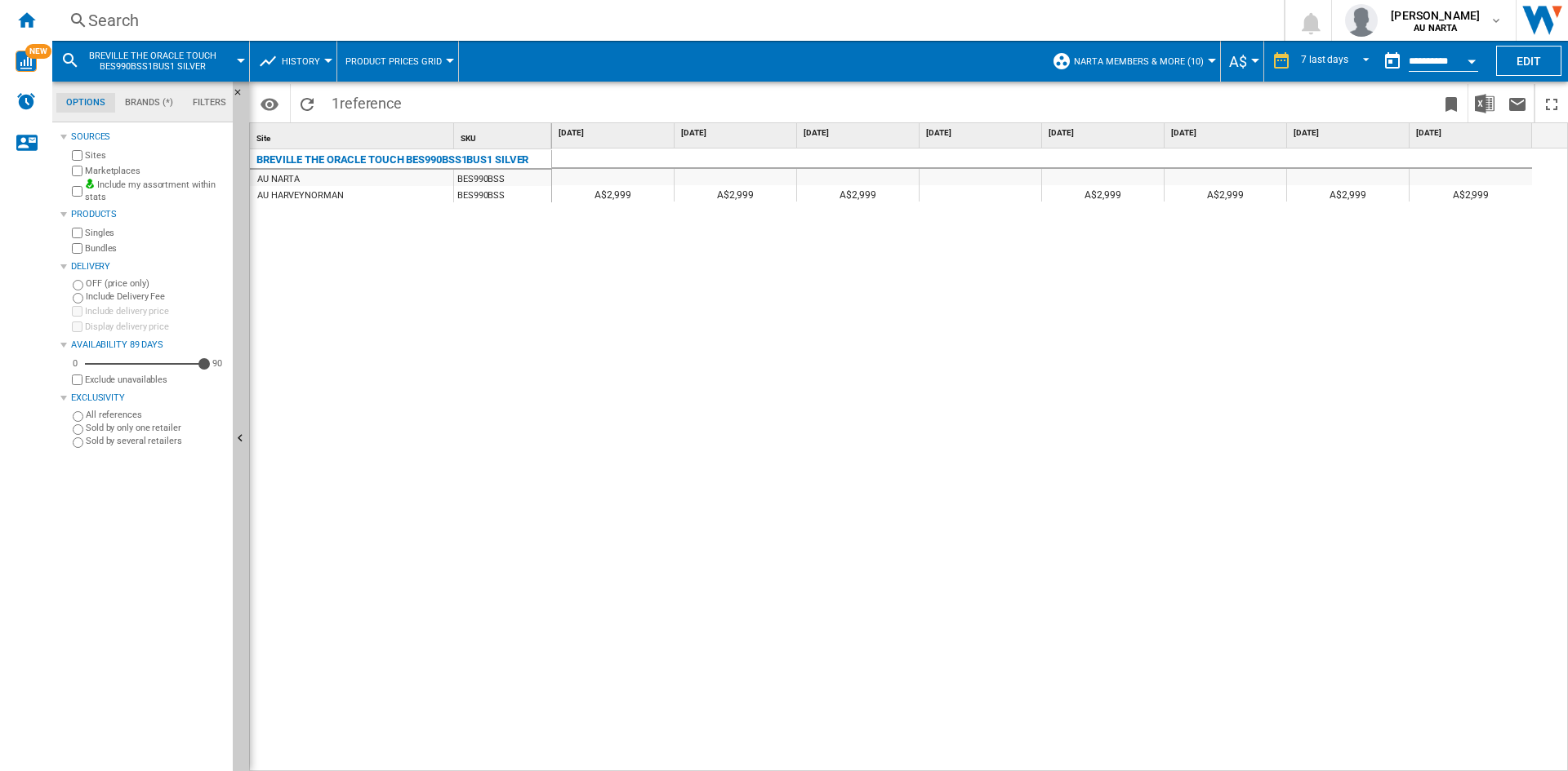
click at [1251, 59] on div "Currency" at bounding box center [1255, 60] width 8 height 4
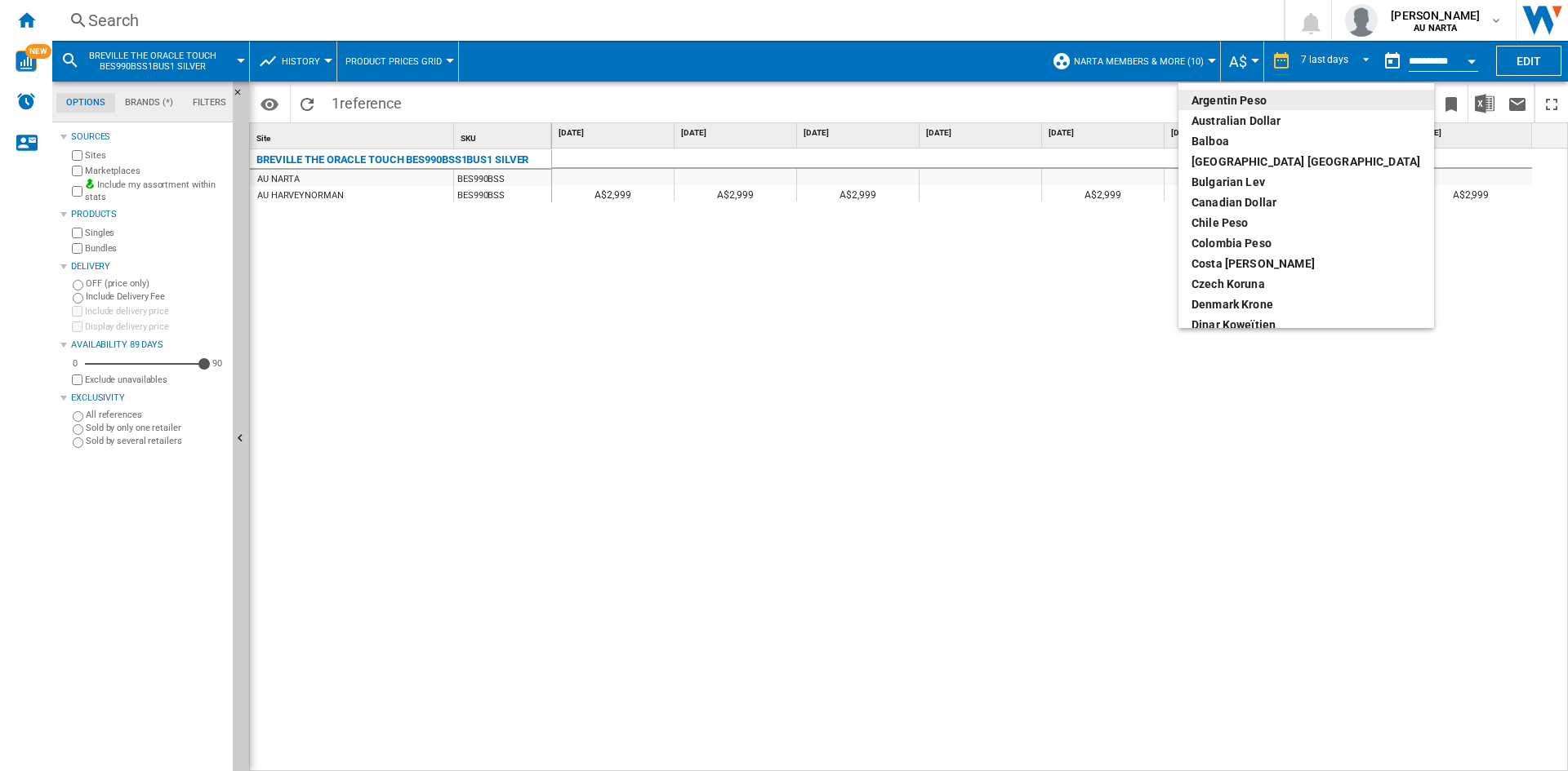
click at [1204, 56] on md-backdrop at bounding box center [784, 386] width 1568 height 771
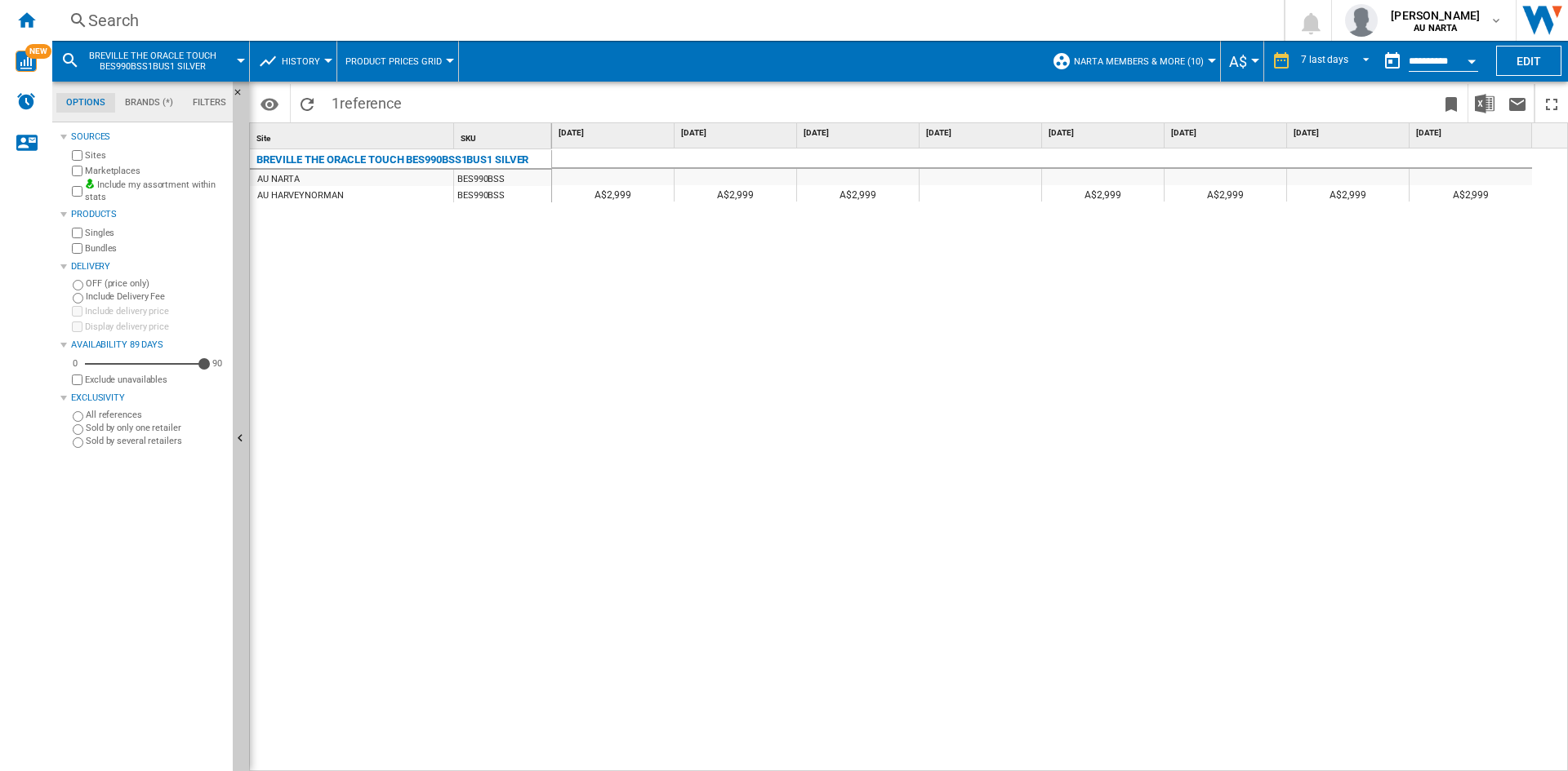
click at [1204, 56] on button "NARTA Members & More (10)" at bounding box center [1143, 60] width 138 height 41
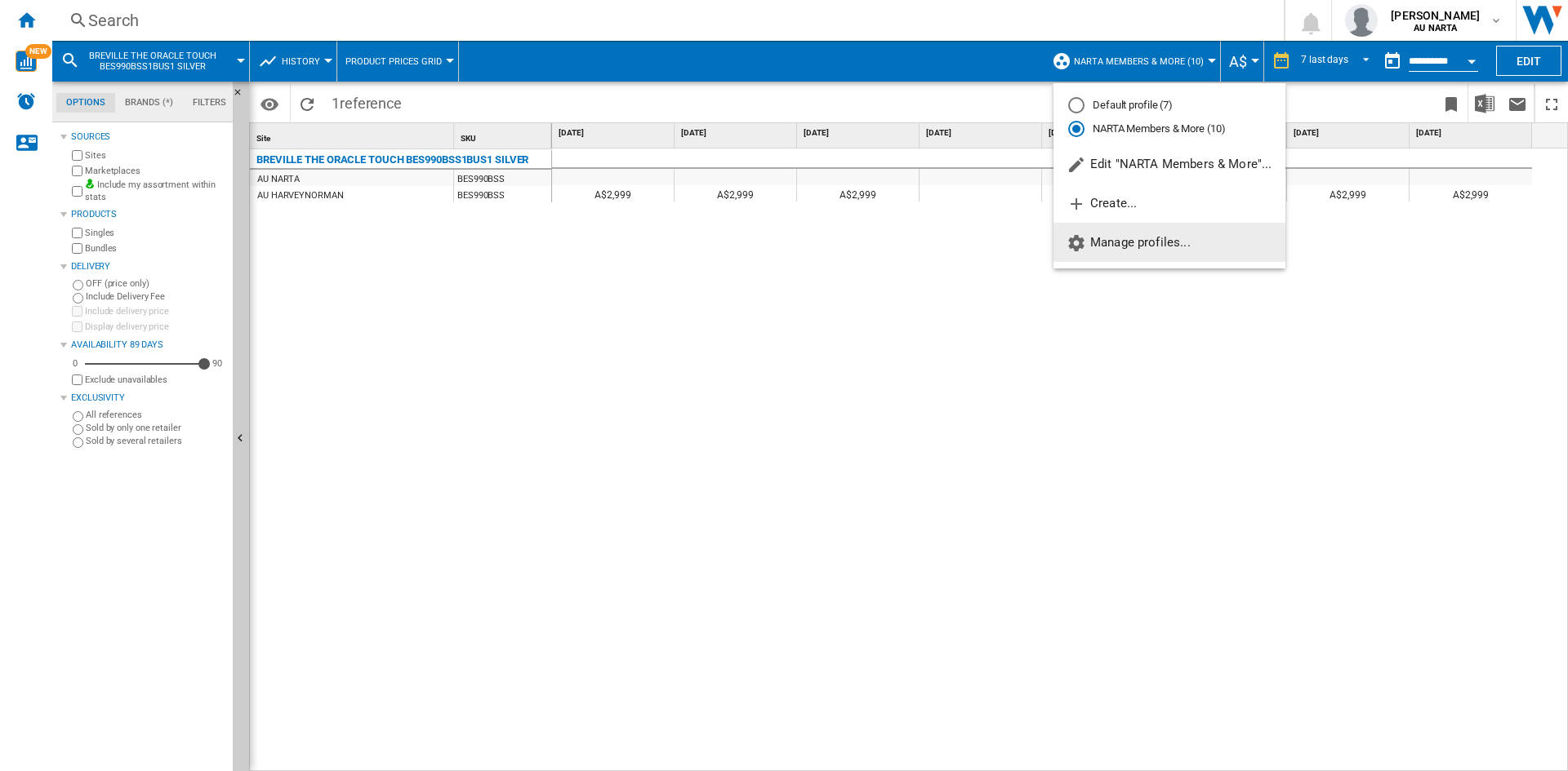
click at [1159, 246] on span "Manage profiles..." at bounding box center [1129, 242] width 124 height 15
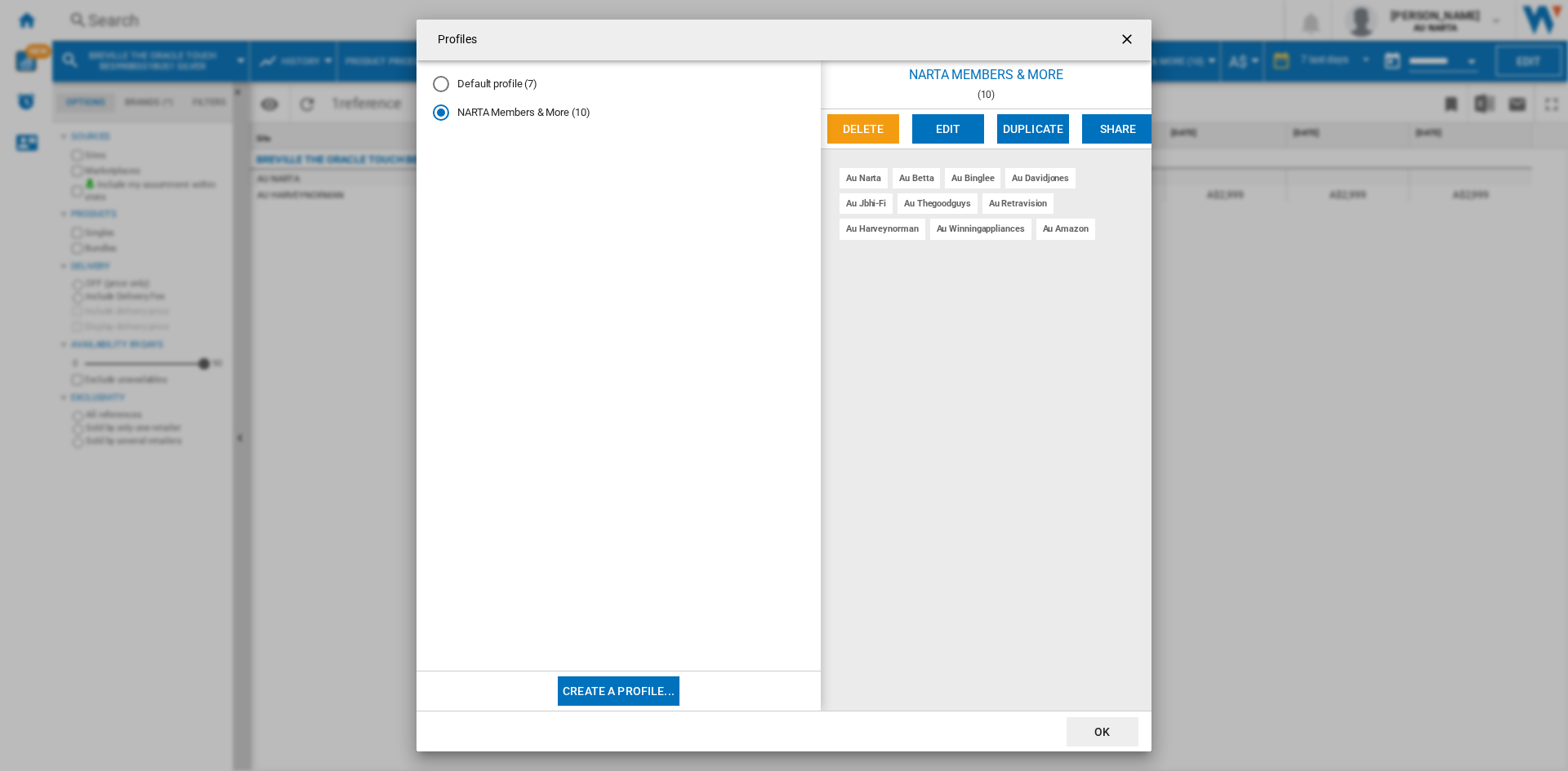
click at [1119, 42] on ng-md-icon "getI18NText('BUTTONS.CLOSE_DIALOG')" at bounding box center [1129, 41] width 20 height 20
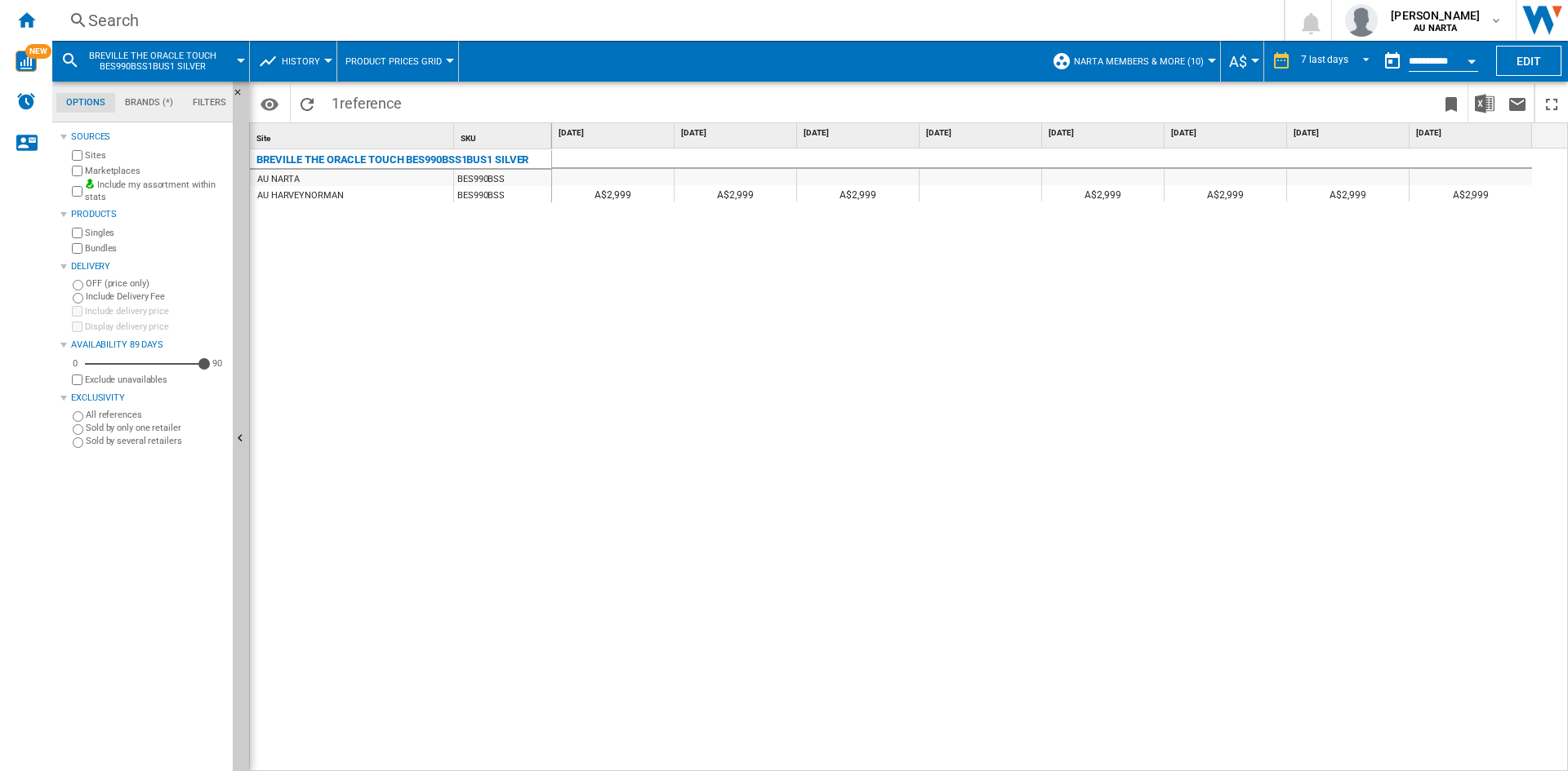
click at [295, 182] on div "AU NARTA" at bounding box center [278, 179] width 42 height 16
click at [295, 175] on div "AU NARTA" at bounding box center [278, 179] width 42 height 16
click at [493, 160] on div "BREVILLE THE ORACLE TOUCH BES990BSS1BUS1 SILVER" at bounding box center [392, 160] width 272 height 20
click at [480, 143] on div "SKU 1" at bounding box center [504, 135] width 94 height 25
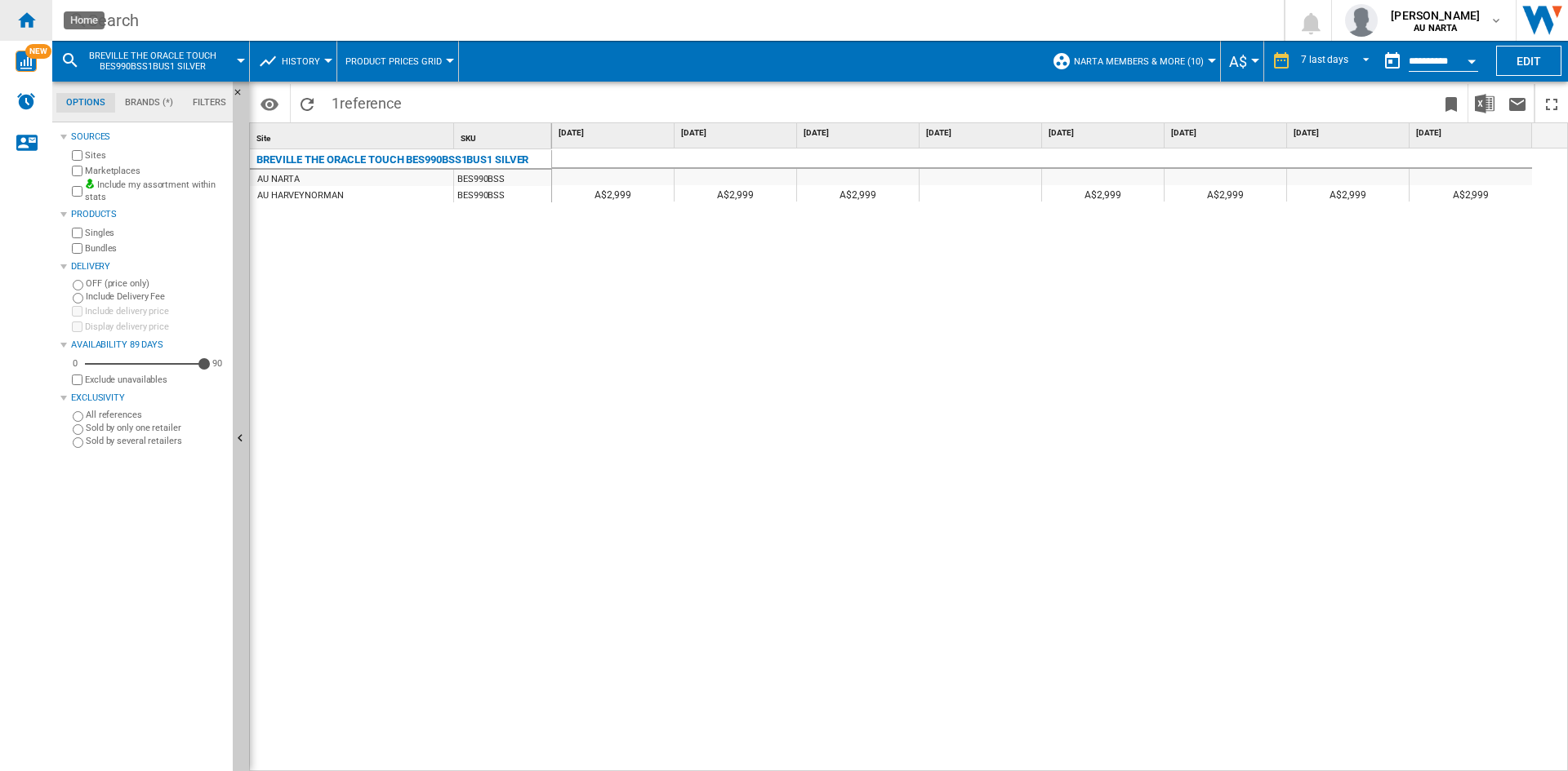
click at [26, 22] on ng-md-icon "Home" at bounding box center [26, 19] width 20 height 20
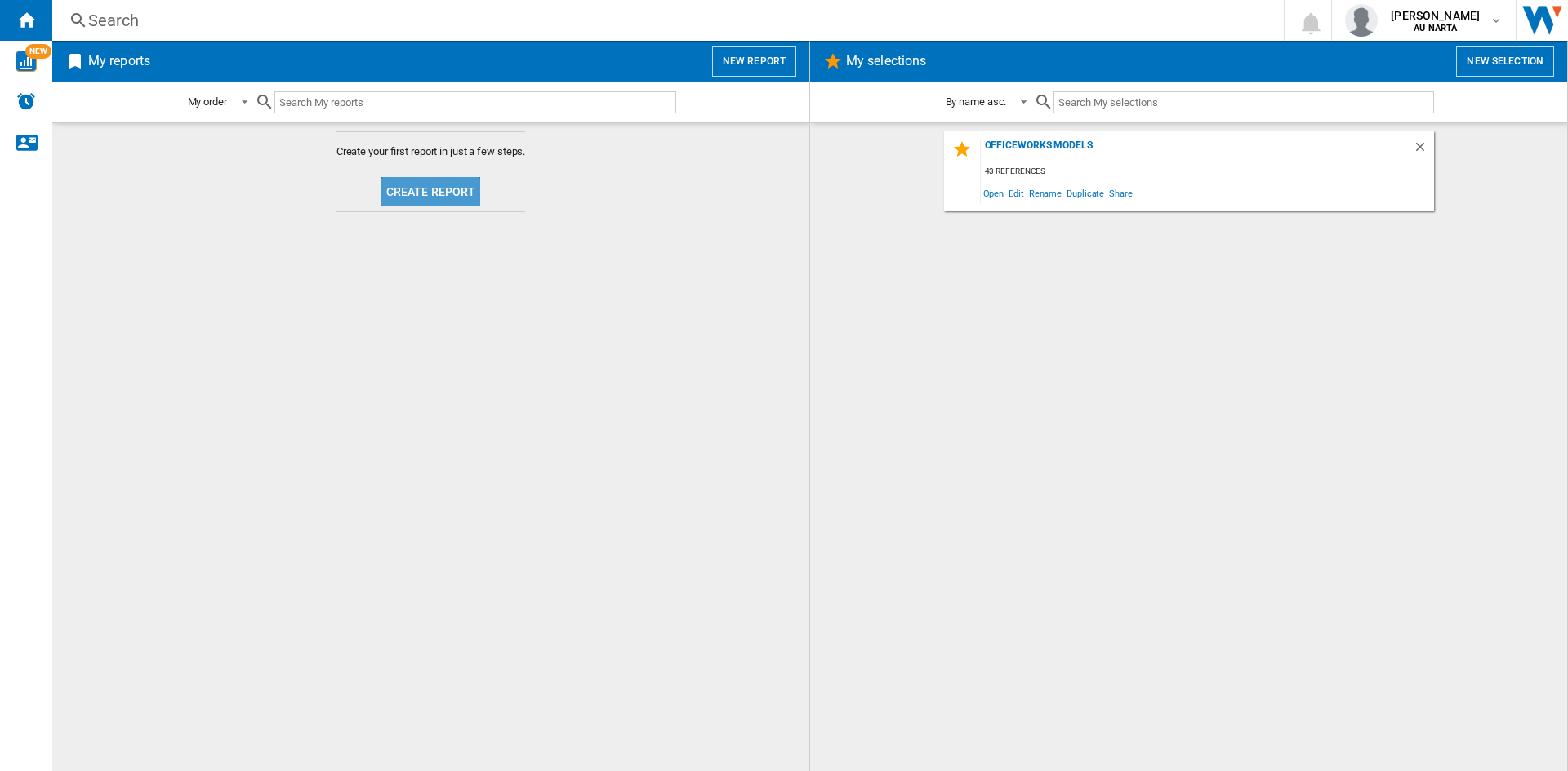
click at [456, 191] on button "Create report" at bounding box center [431, 191] width 99 height 29
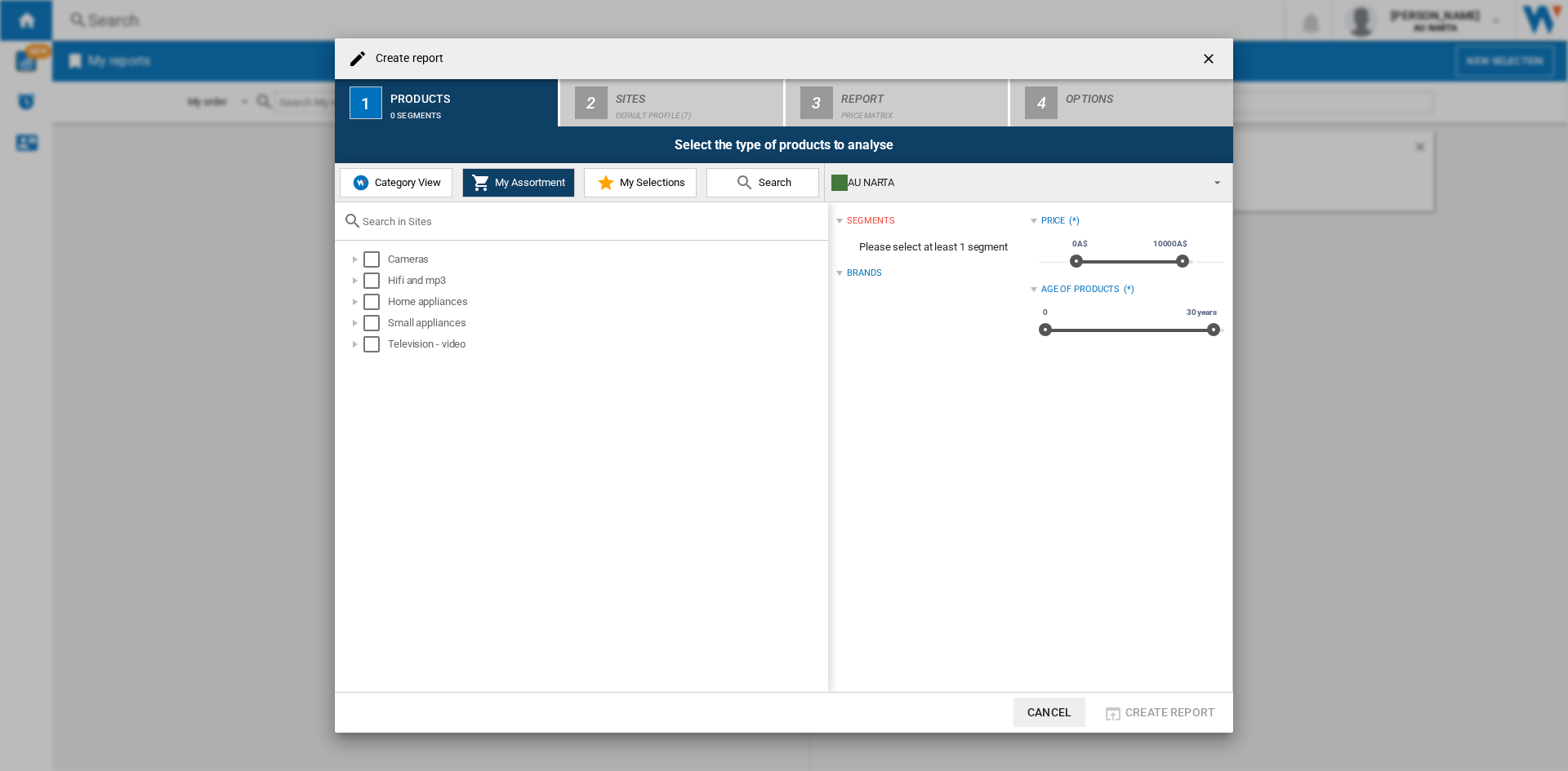
click at [746, 185] on md-icon "Create report ..." at bounding box center [745, 183] width 20 height 20
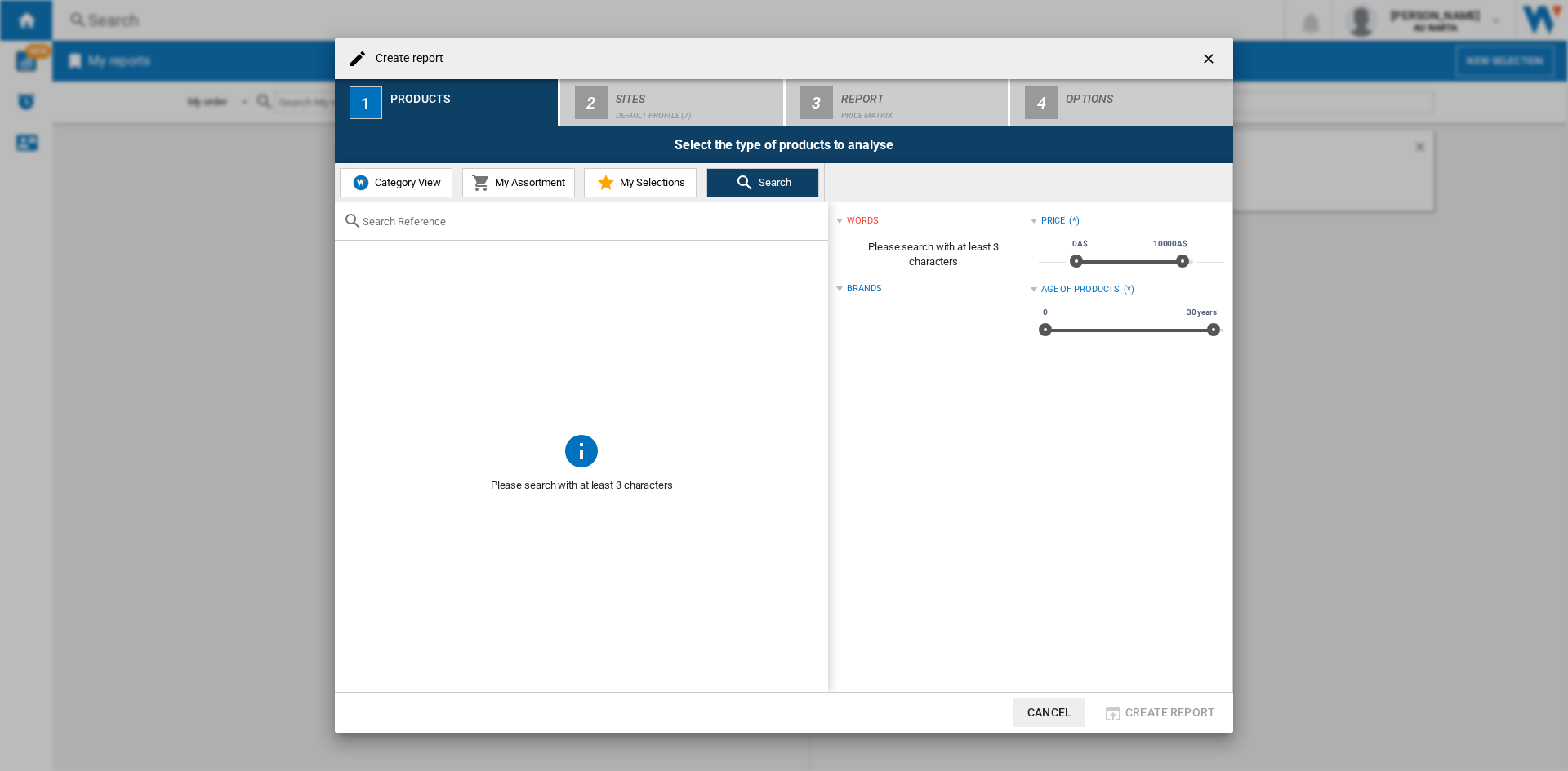
click at [448, 226] on input "Create report ..." at bounding box center [591, 222] width 457 height 12
paste input "BES990BSS"
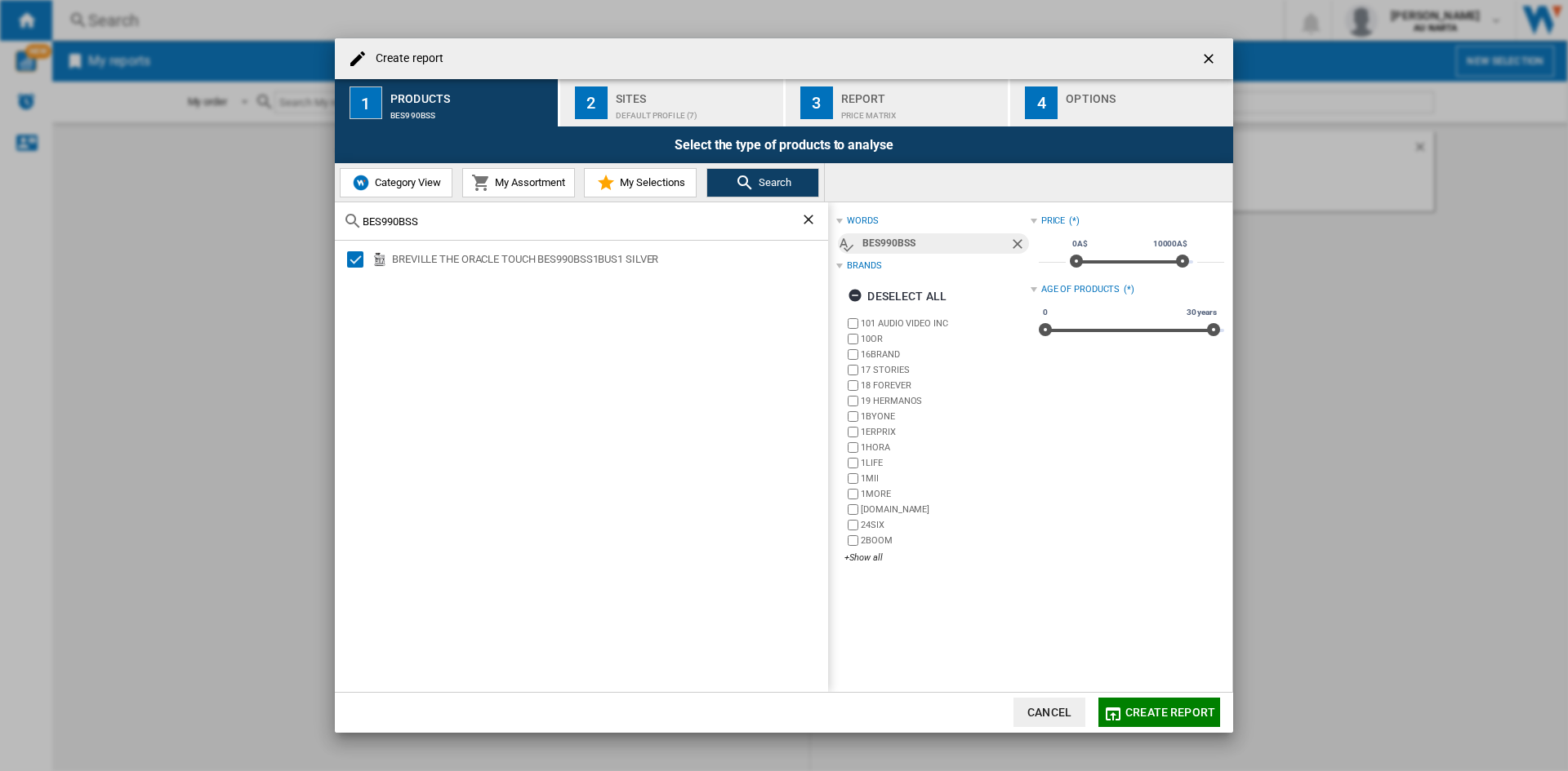
drag, startPoint x: 440, startPoint y: 220, endPoint x: 338, endPoint y: 213, distance: 102.2
click at [339, 215] on div "BES990BSS" at bounding box center [582, 222] width 494 height 38
paste input "EY905C"
type input "EY905C"
click at [359, 260] on div "Select" at bounding box center [355, 259] width 16 height 16
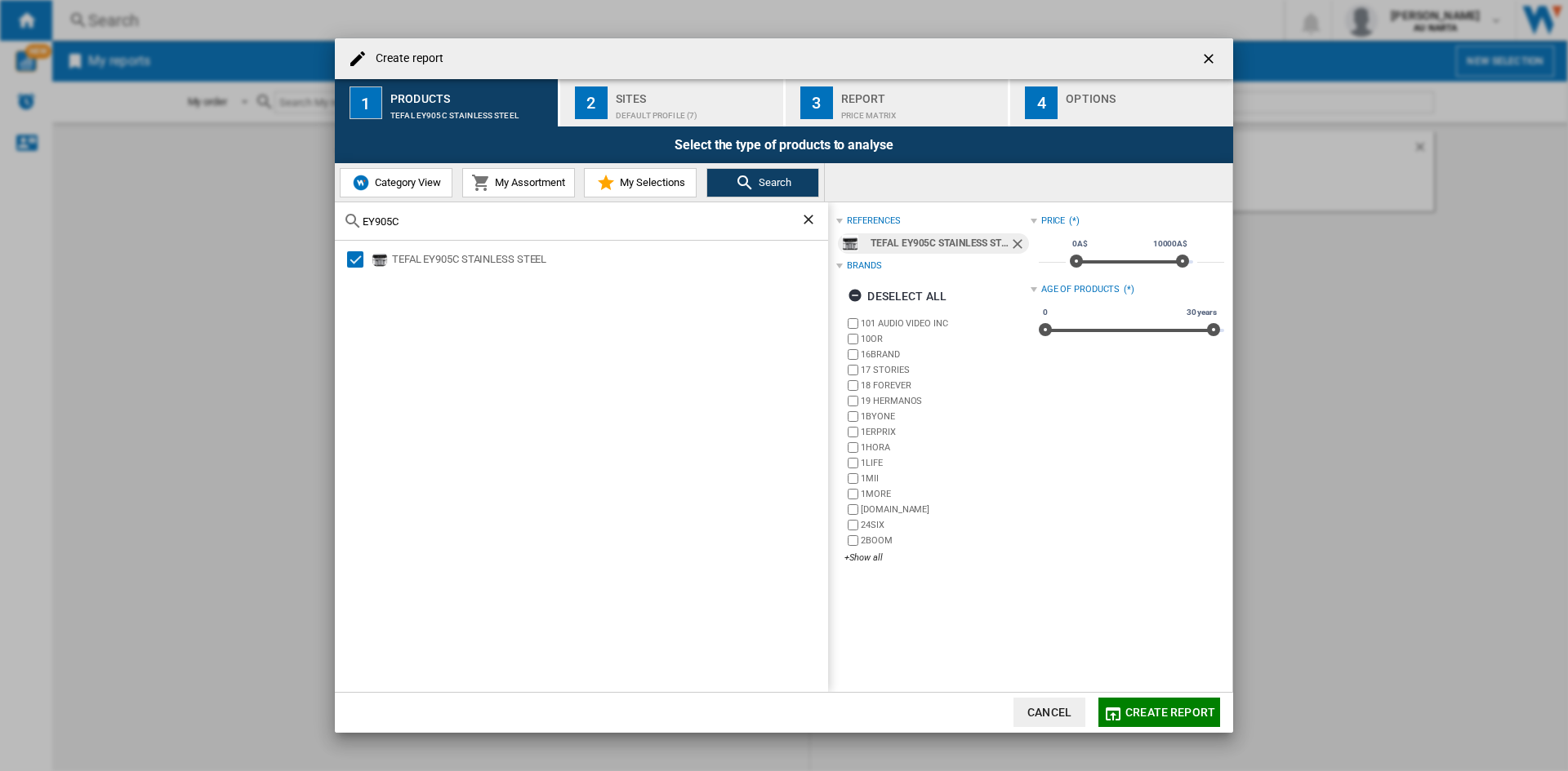
click at [674, 112] on div "Default profile (7)" at bounding box center [696, 111] width 161 height 17
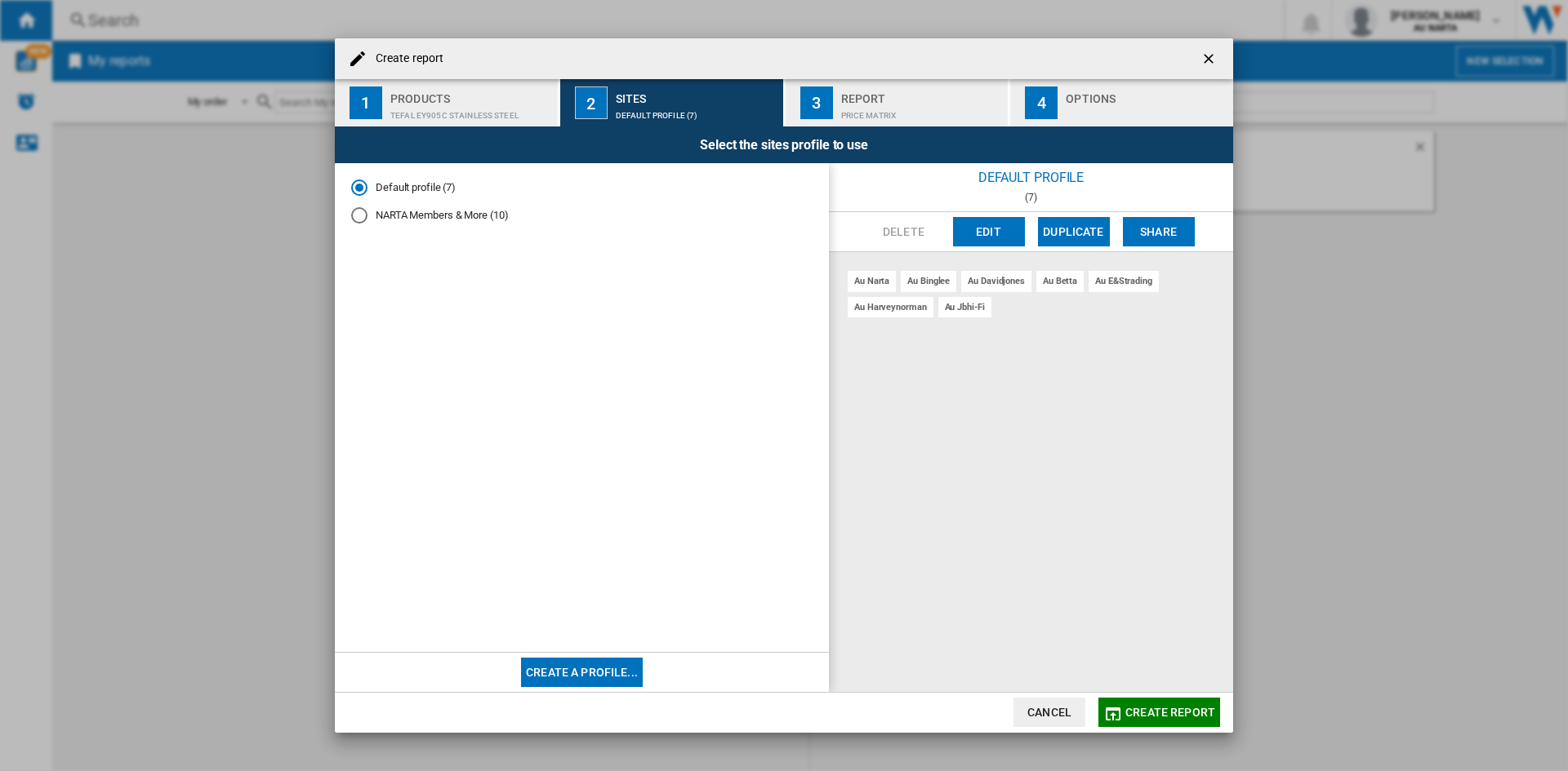
click at [885, 103] on div "Price Matrix" at bounding box center [922, 111] width 161 height 17
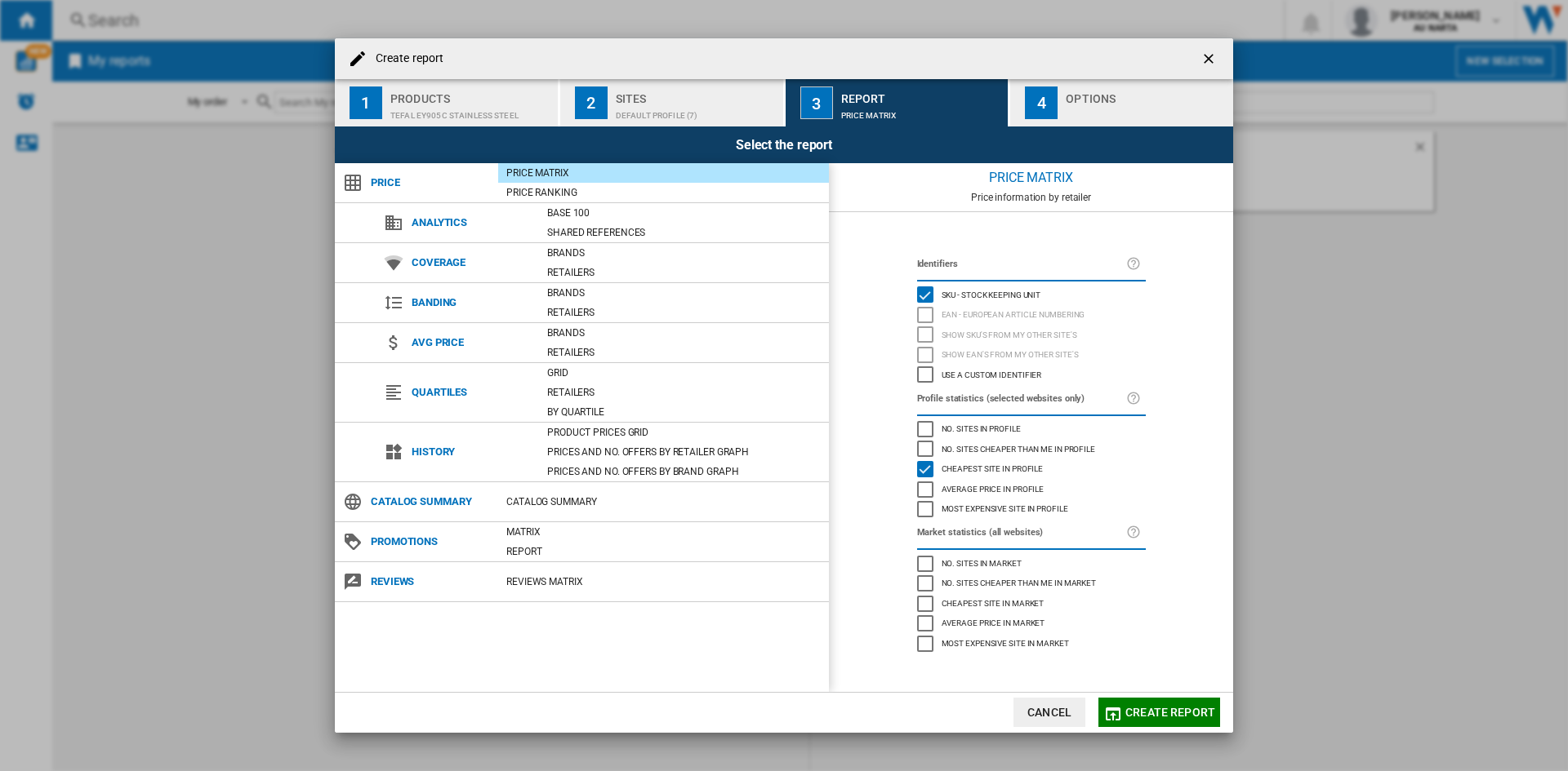
click at [1086, 94] on div "Options" at bounding box center [1146, 94] width 161 height 17
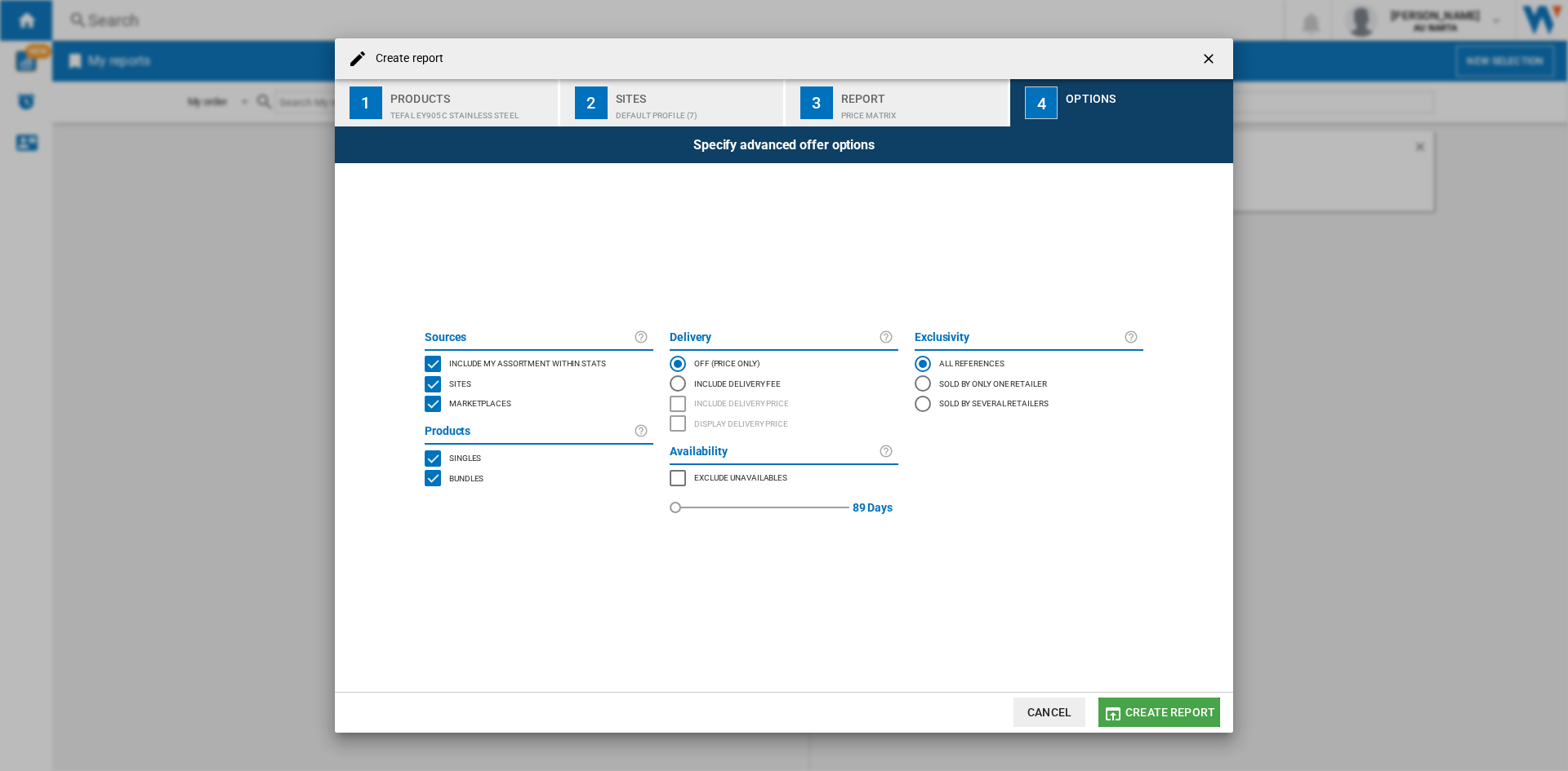
click at [1181, 718] on span "Create report" at bounding box center [1170, 712] width 90 height 13
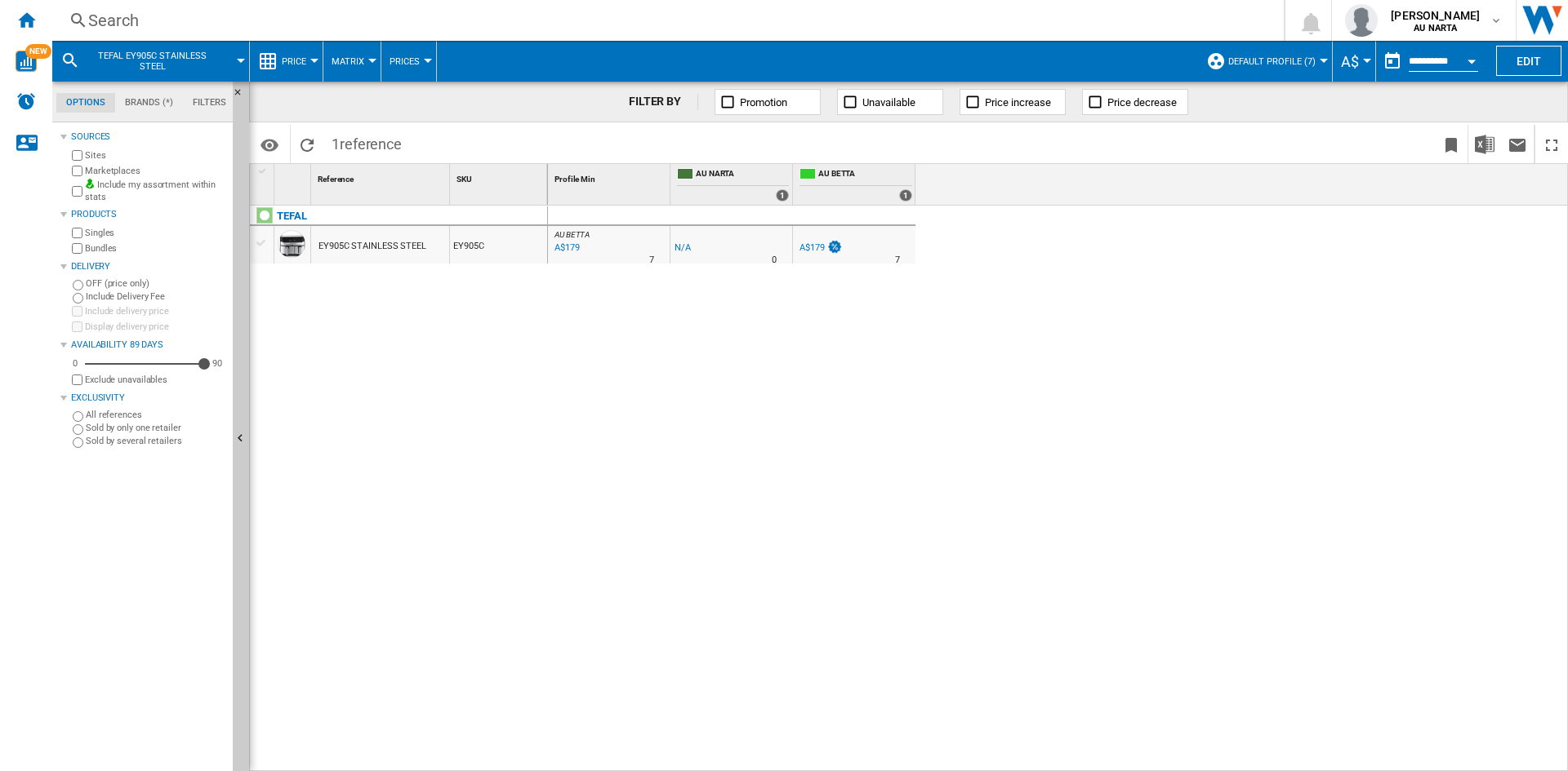
click at [1470, 63] on div "Open calendar" at bounding box center [1471, 61] width 8 height 4
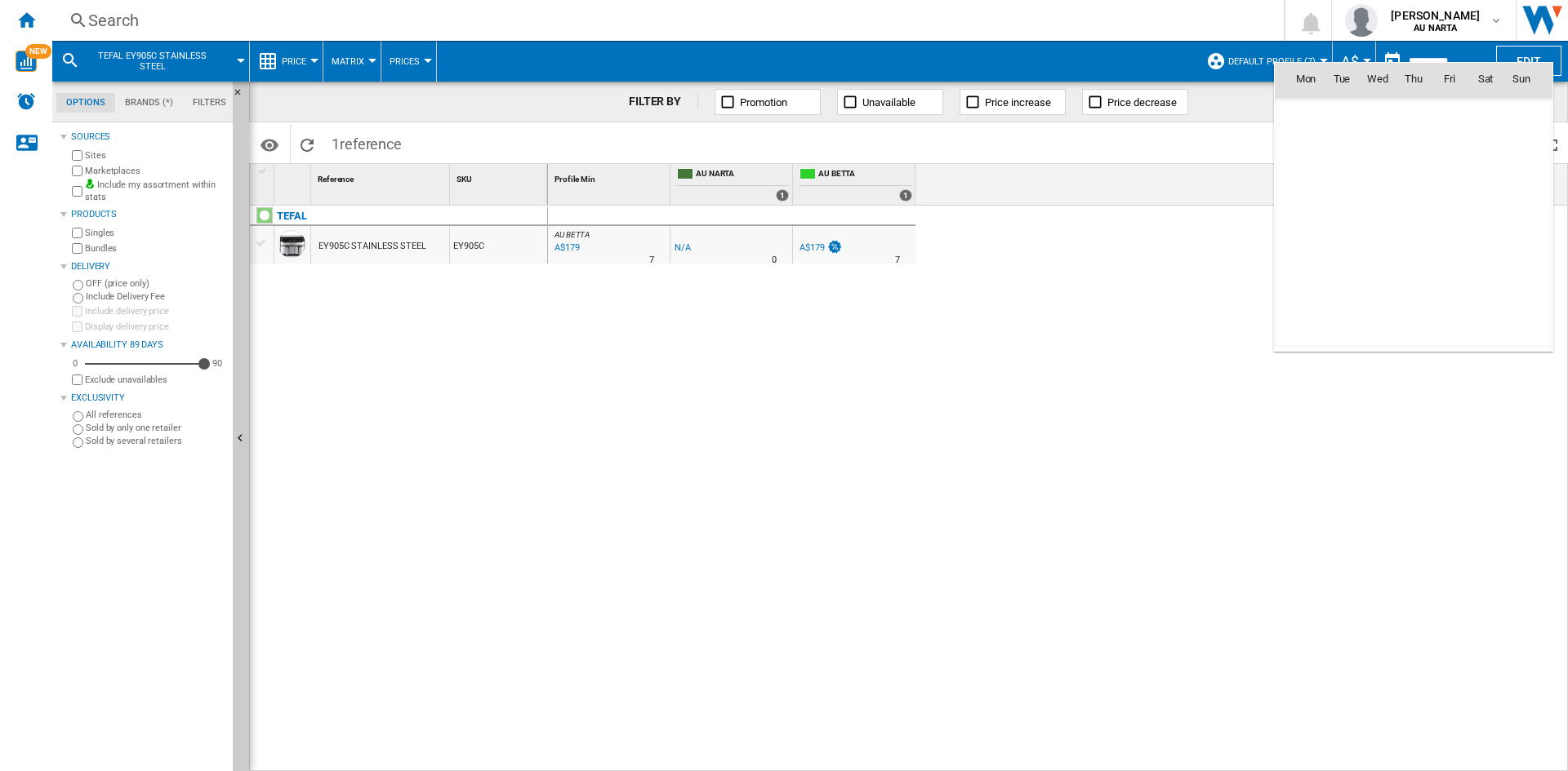
scroll to position [7786, 0]
click at [1137, 52] on div at bounding box center [784, 386] width 1568 height 771
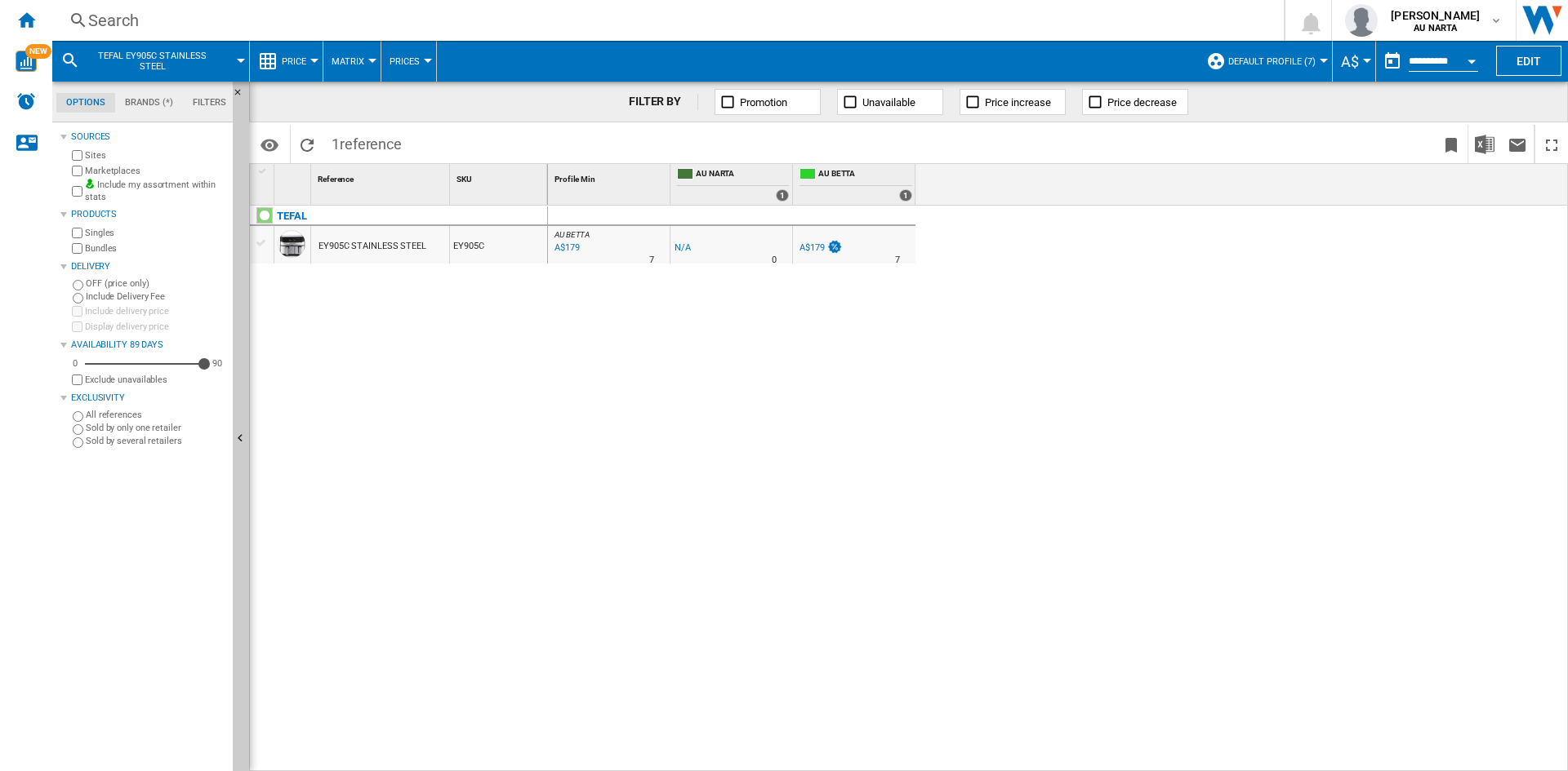
click at [306, 64] on span "Price" at bounding box center [293, 61] width 24 height 10
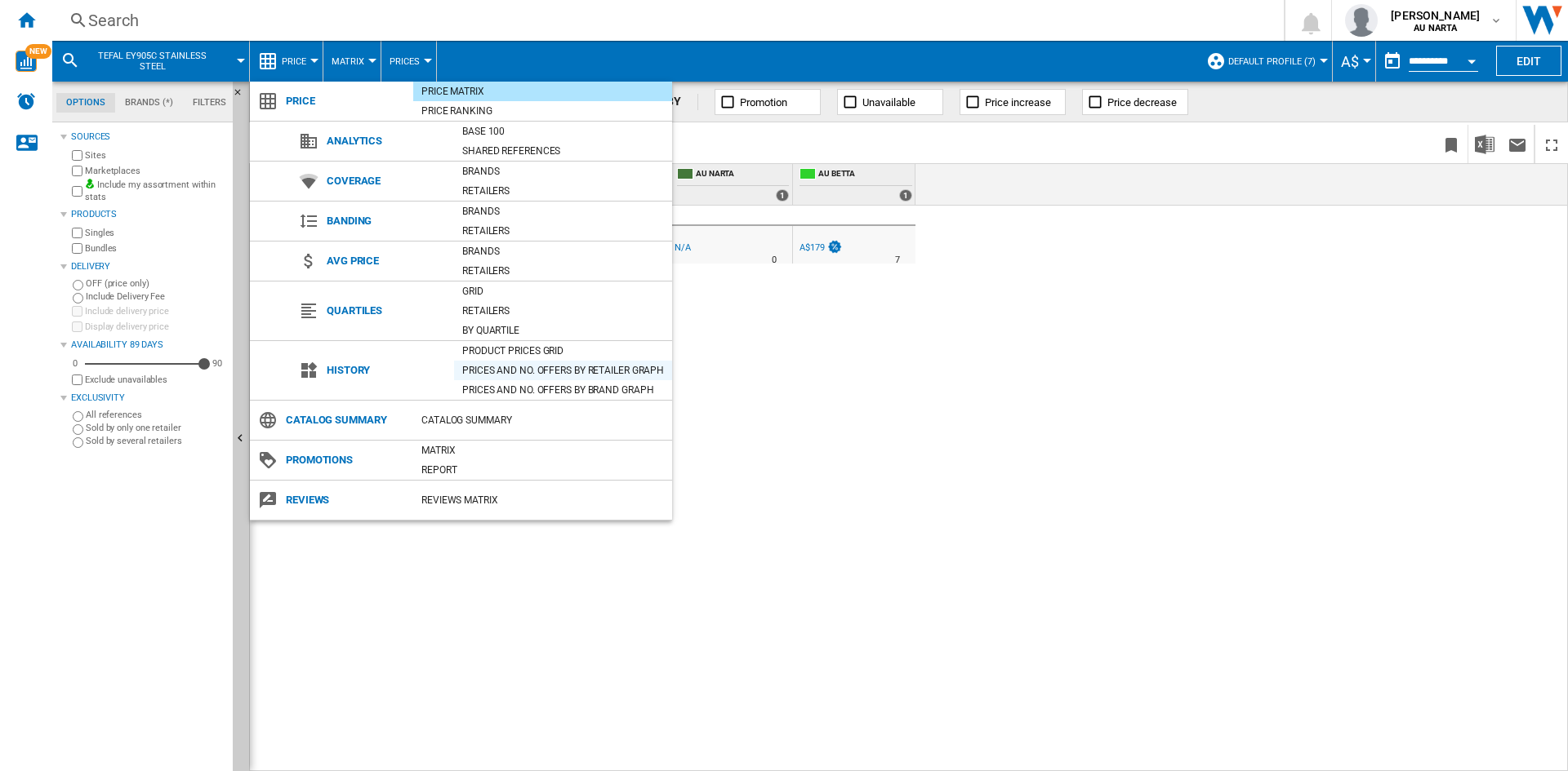
click at [479, 370] on div "Prices and No. offers by retailer graph" at bounding box center [563, 370] width 218 height 16
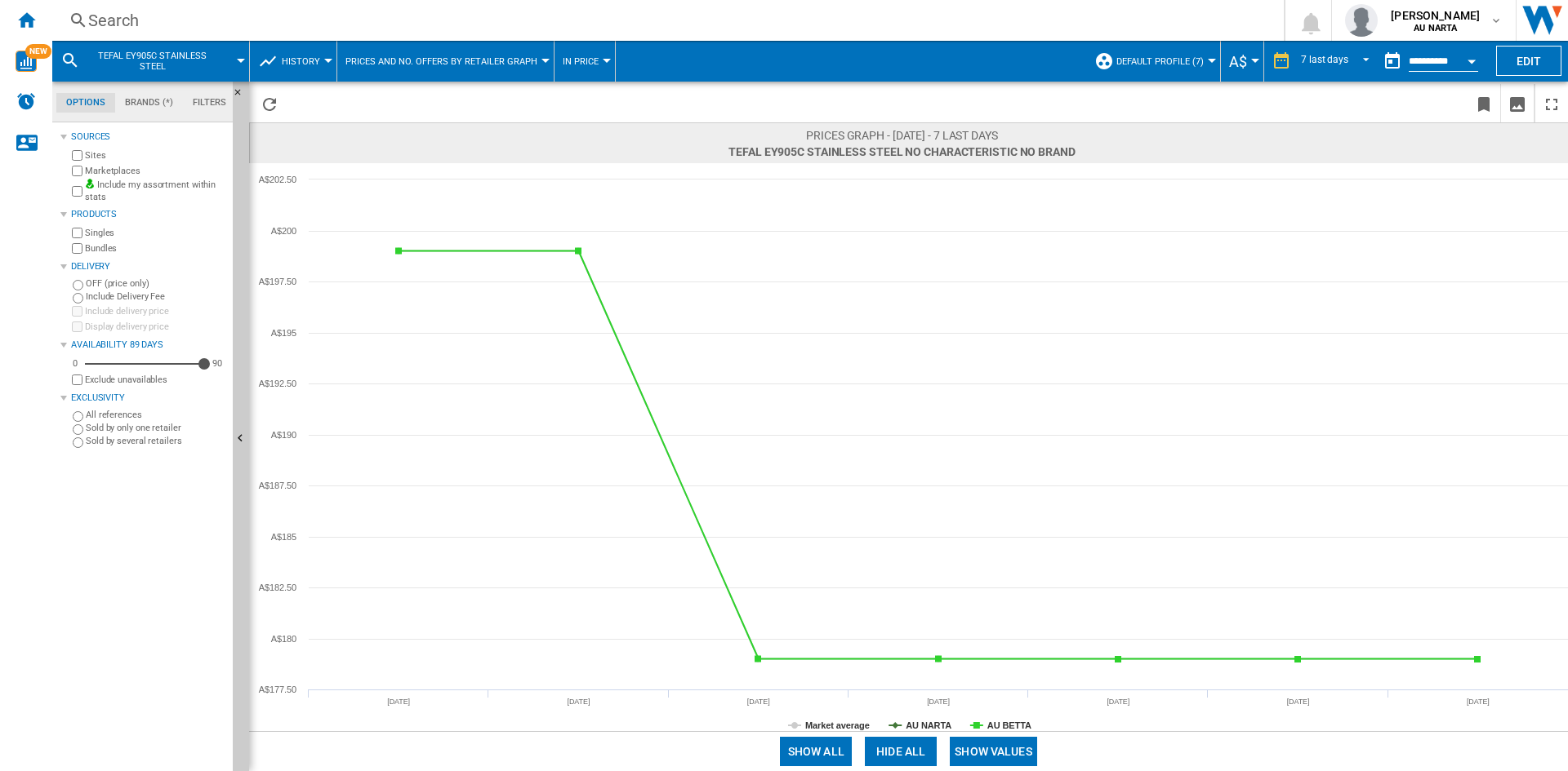
click at [318, 56] on span "History" at bounding box center [300, 61] width 38 height 10
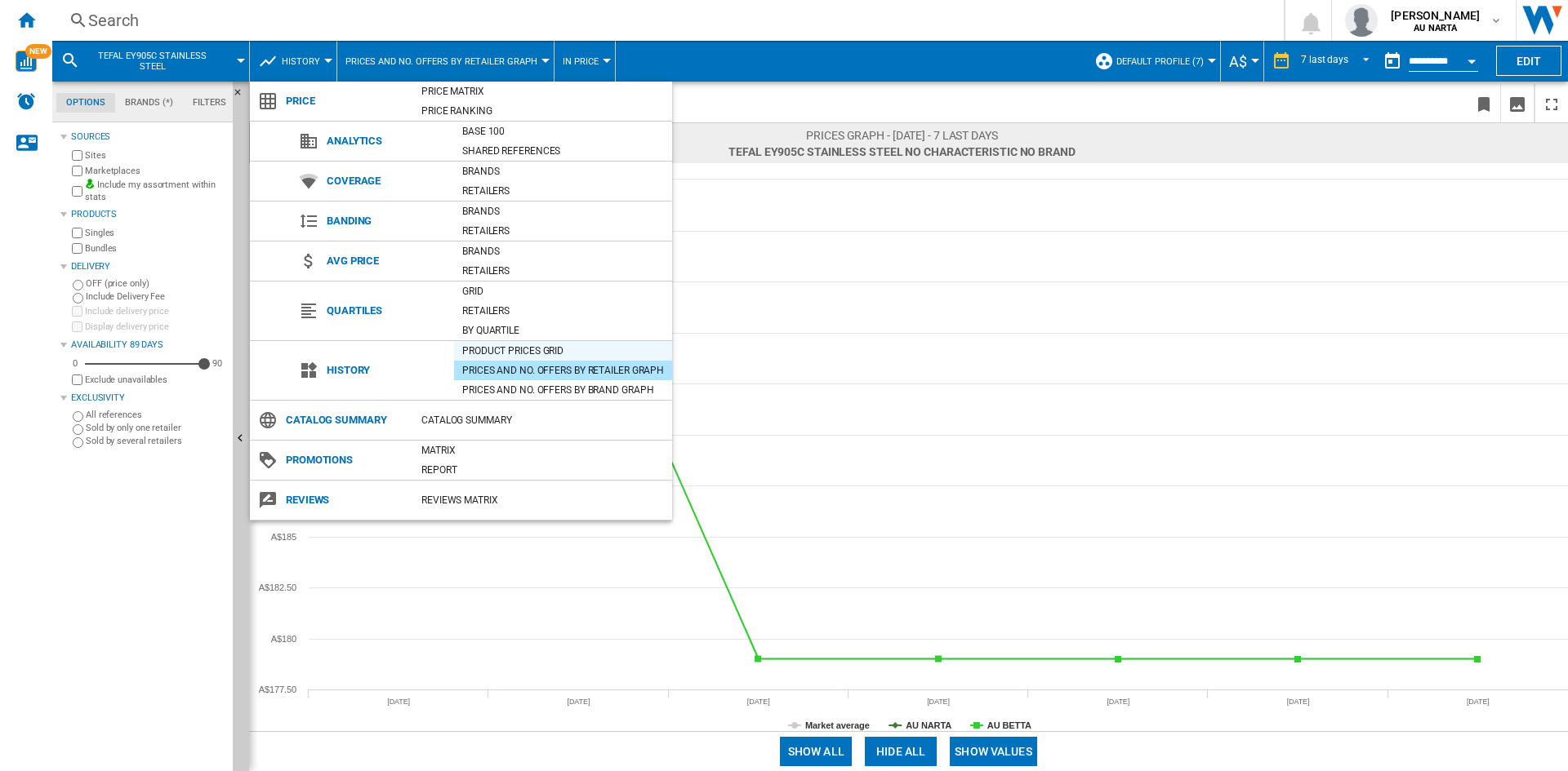
click at [546, 351] on div "Product prices grid" at bounding box center [563, 350] width 218 height 16
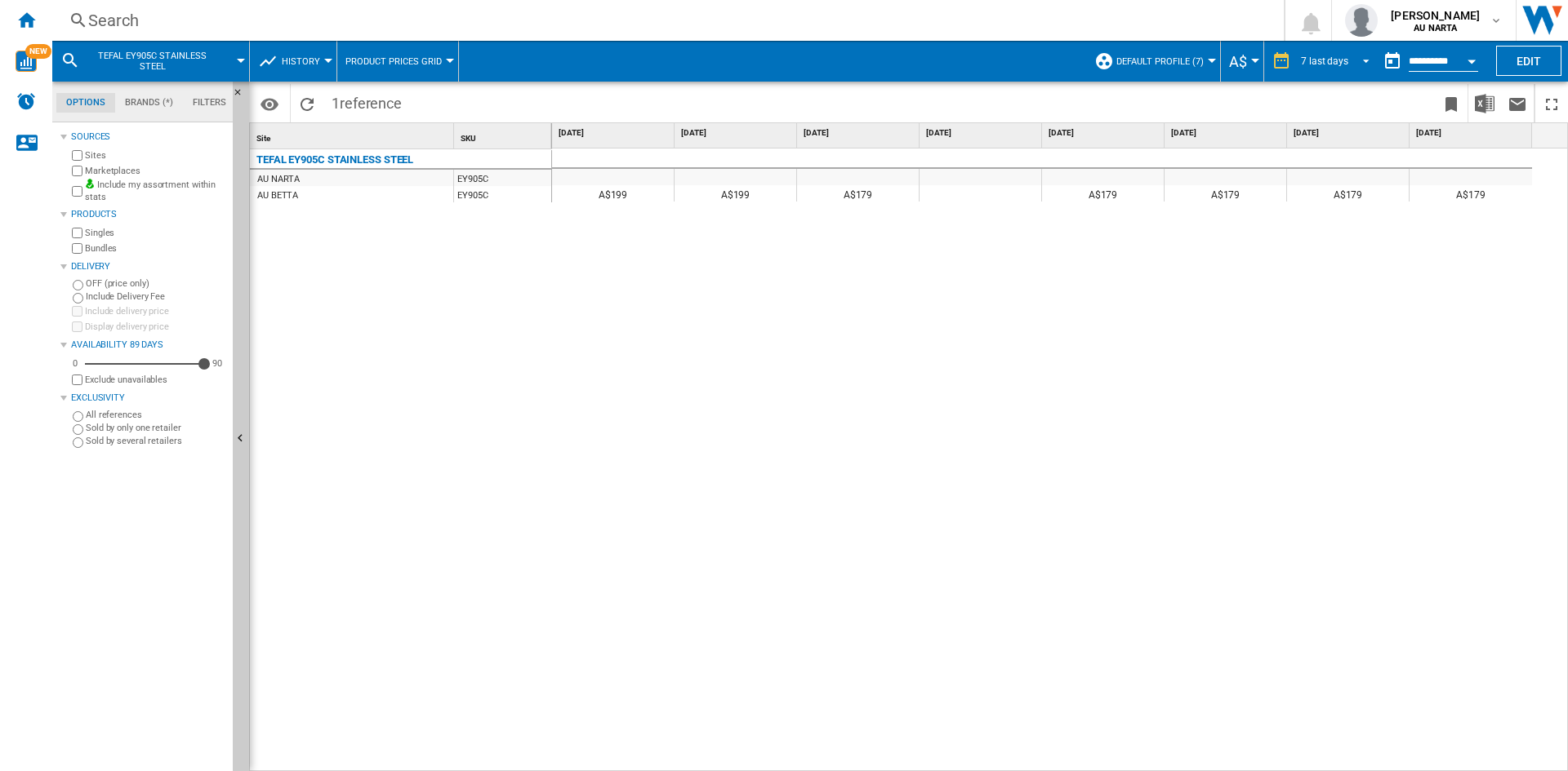
click at [1351, 57] on span "REPORTS.WIZARD.STEPS.REPORT.STEPS.REPORT_OPTIONS.PERIOD: 7 last days" at bounding box center [1361, 60] width 20 height 15
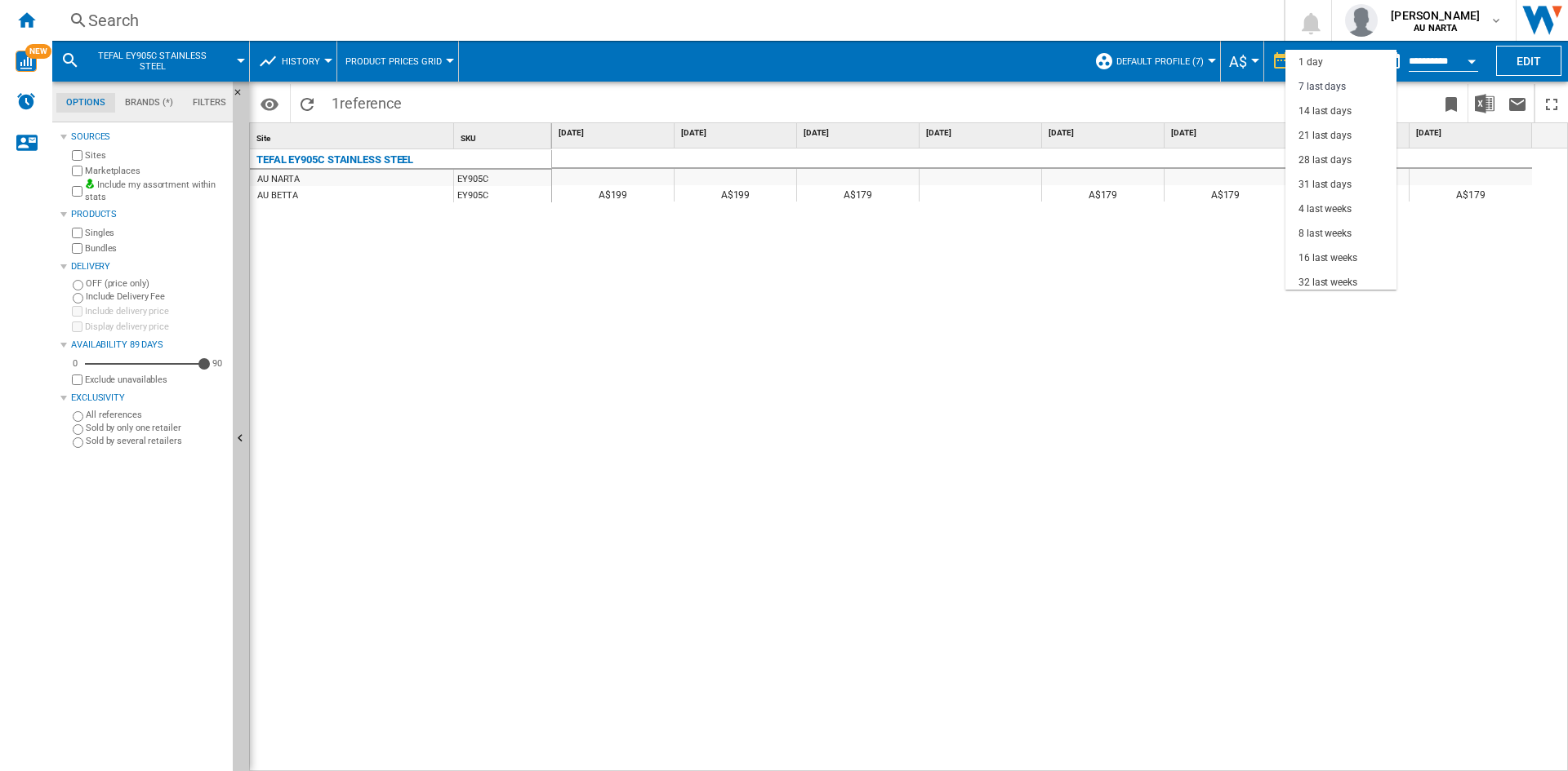
scroll to position [24, 0]
click at [1338, 260] on div "32 last weeks" at bounding box center [1328, 258] width 59 height 14
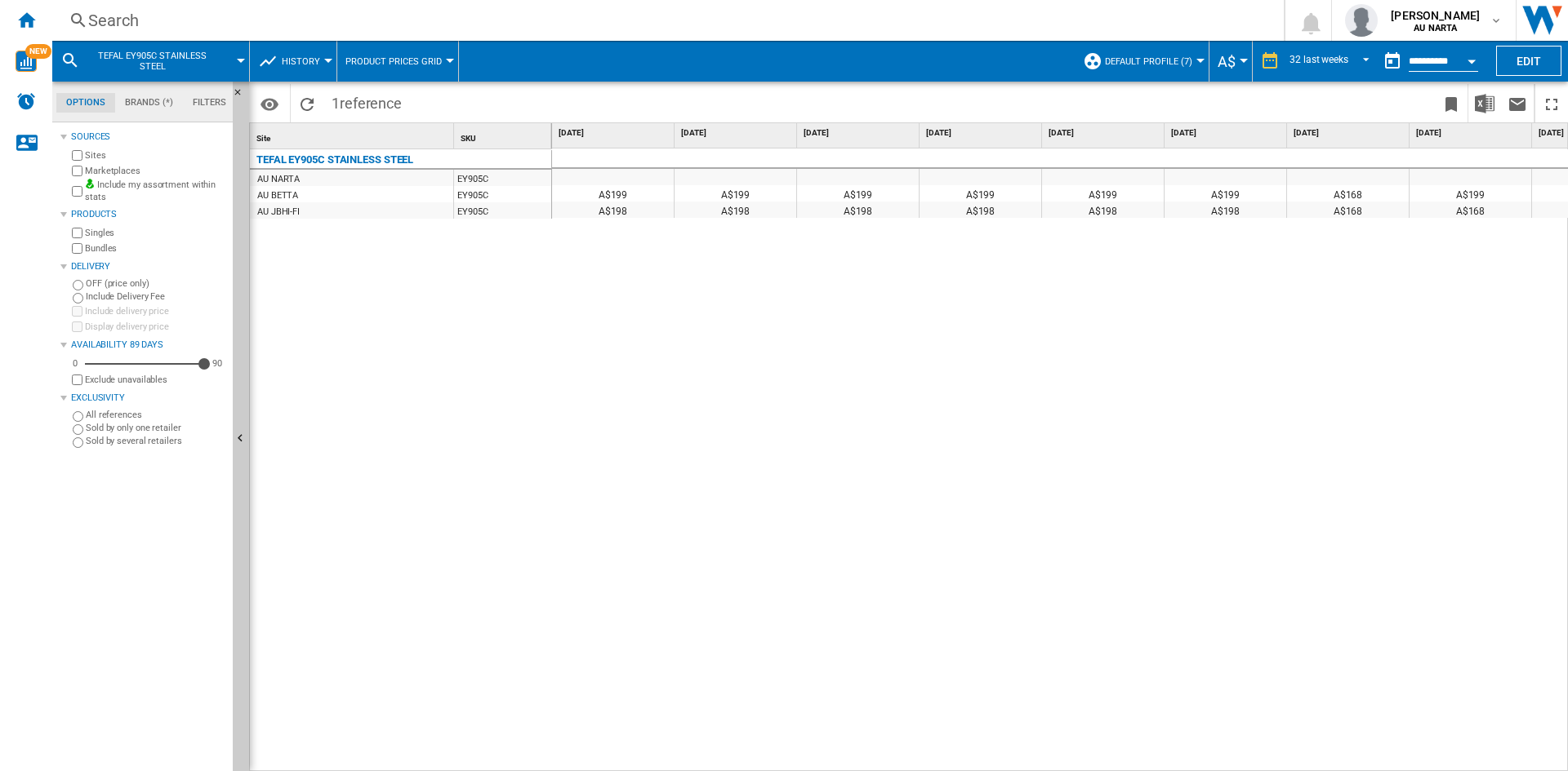
click at [431, 56] on span "Product prices grid" at bounding box center [394, 61] width 97 height 10
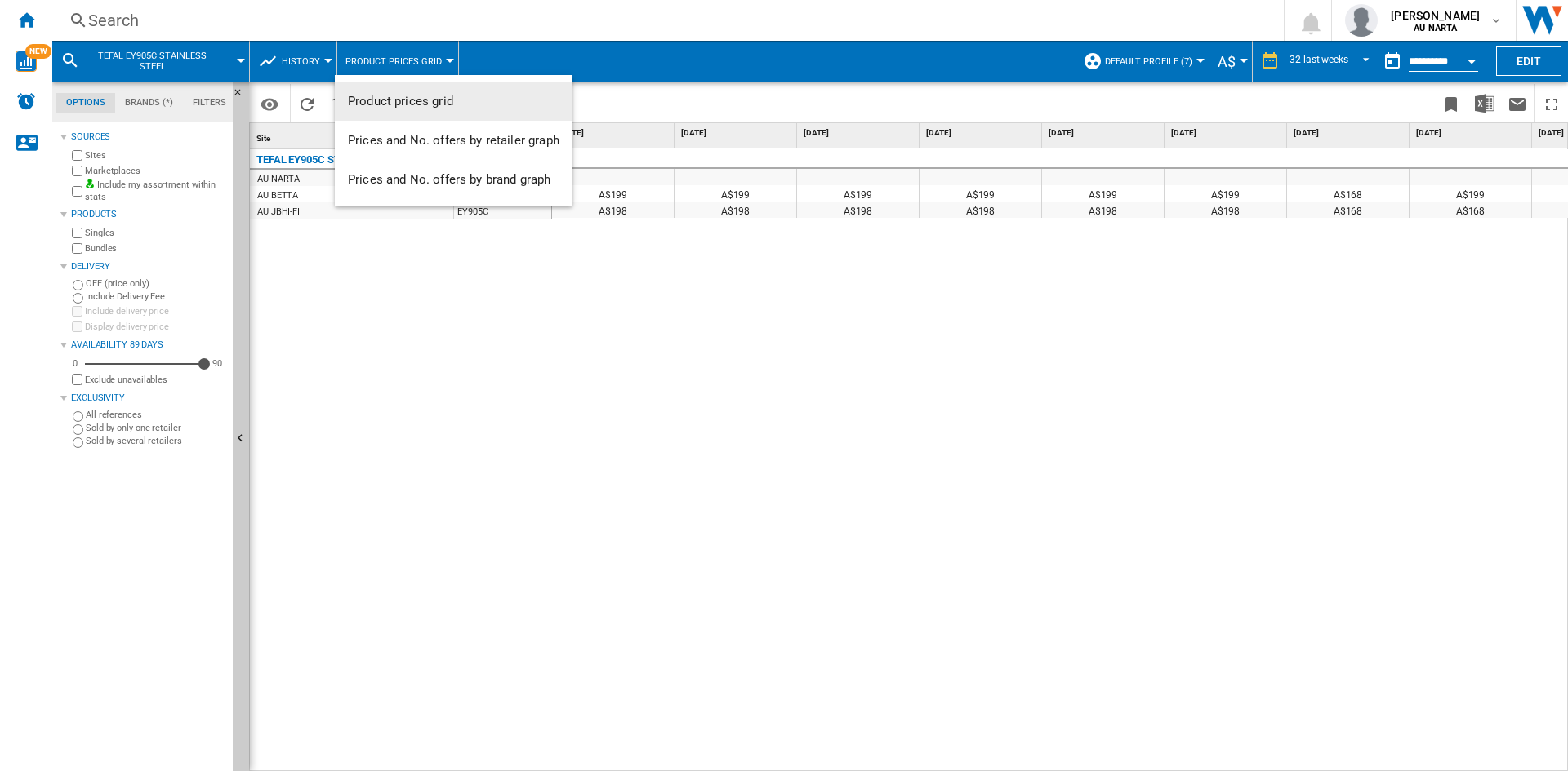
click at [317, 58] on md-backdrop at bounding box center [784, 386] width 1568 height 771
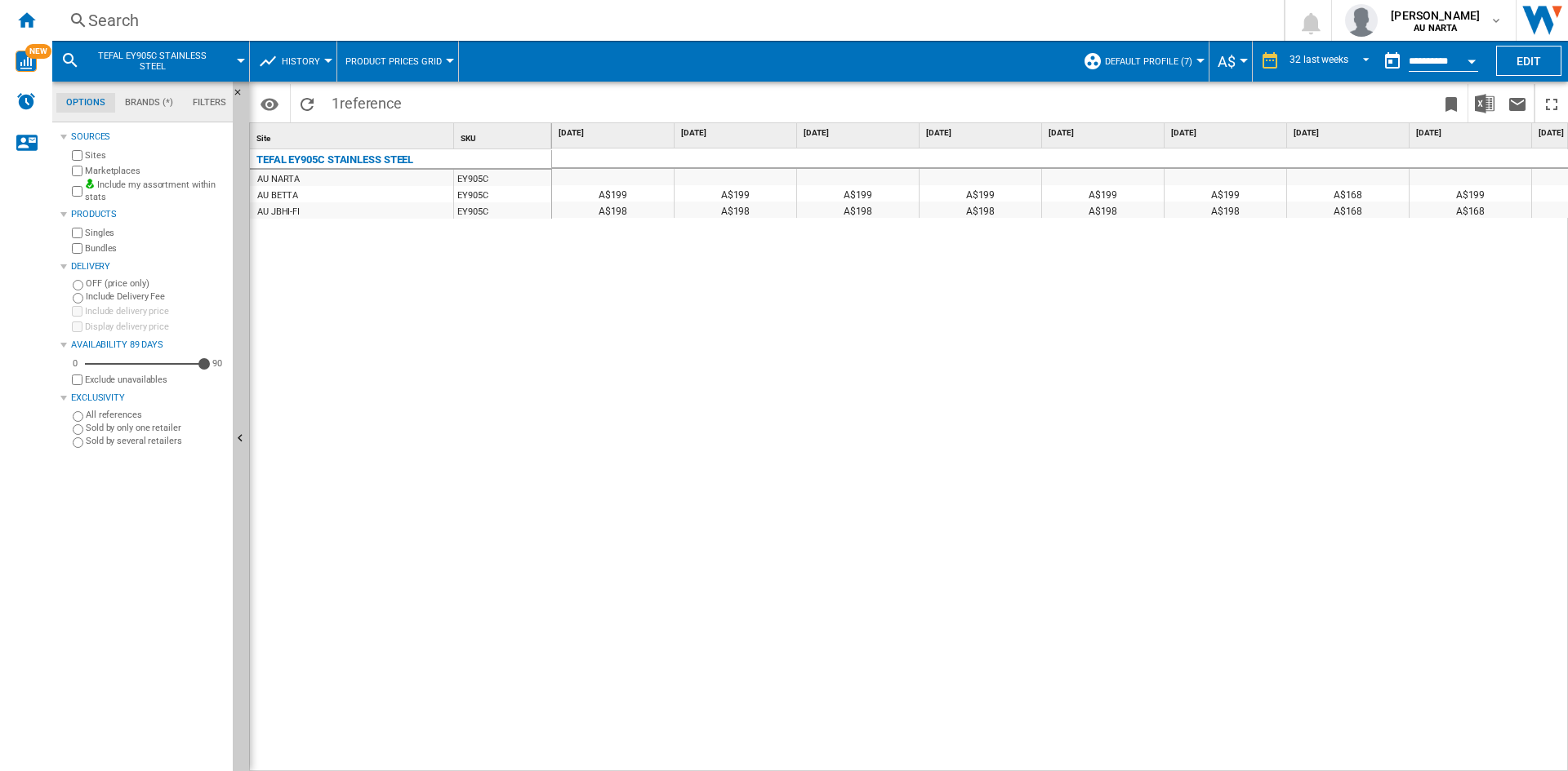
click at [317, 58] on span "History" at bounding box center [300, 61] width 38 height 10
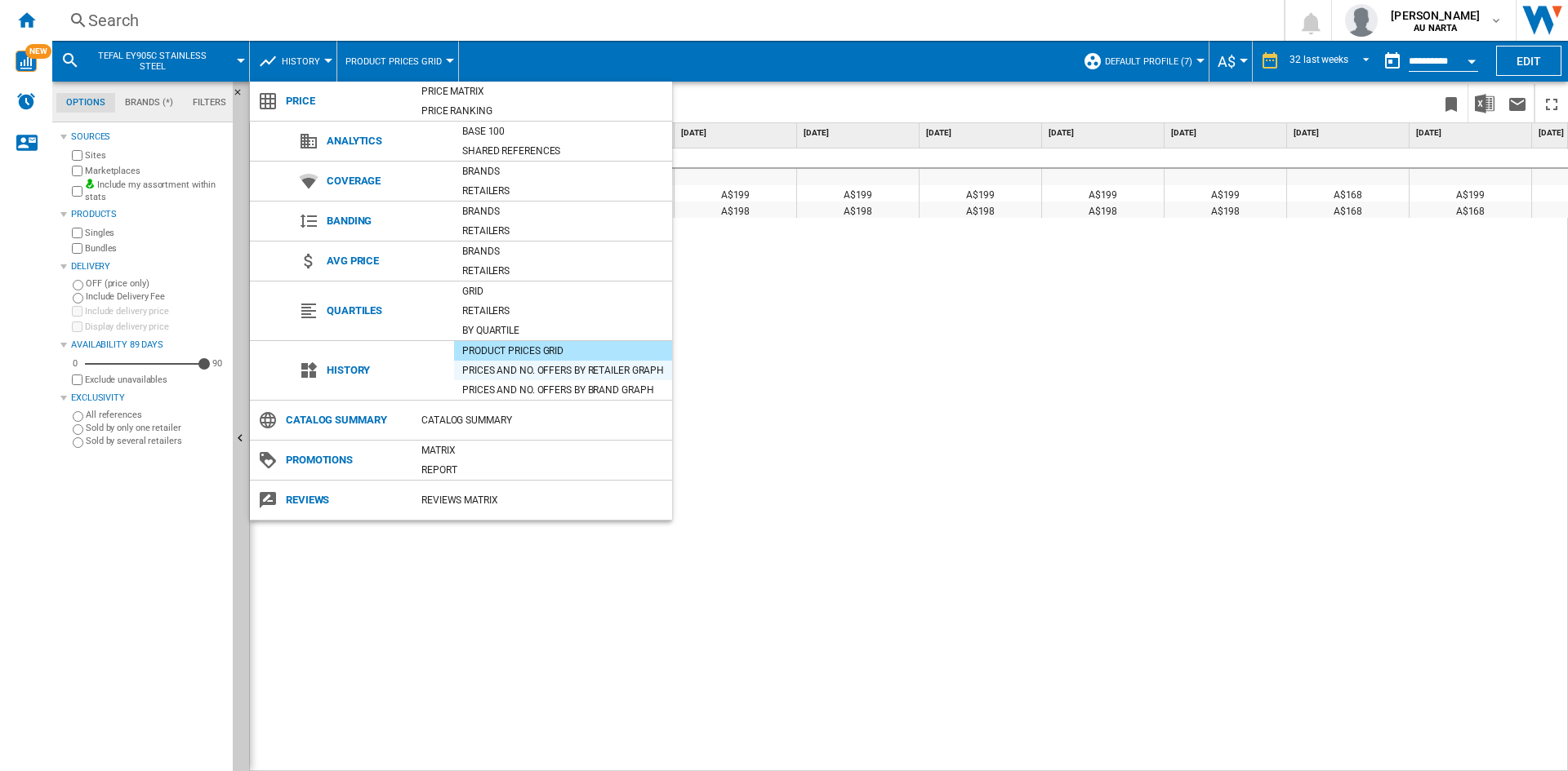
click at [656, 373] on div "Prices and No. offers by retailer graph" at bounding box center [563, 370] width 218 height 16
